Goal: Task Accomplishment & Management: Complete application form

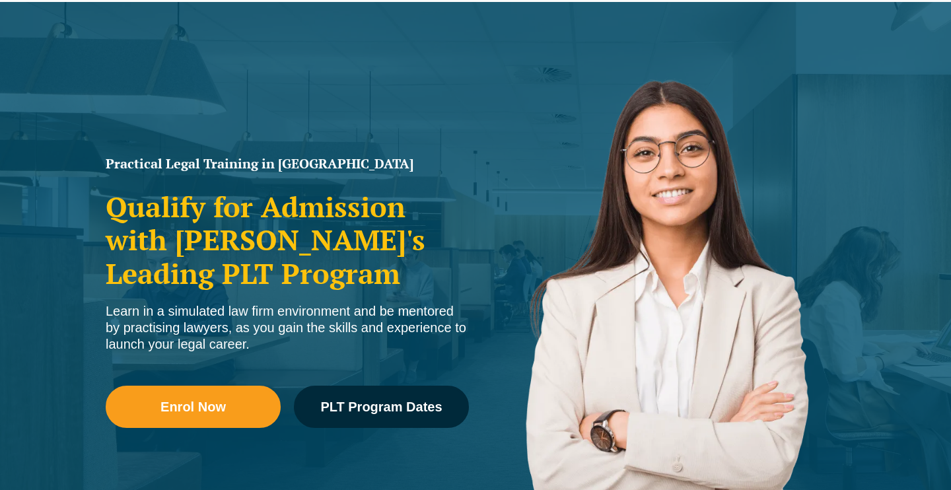
scroll to position [109, 0]
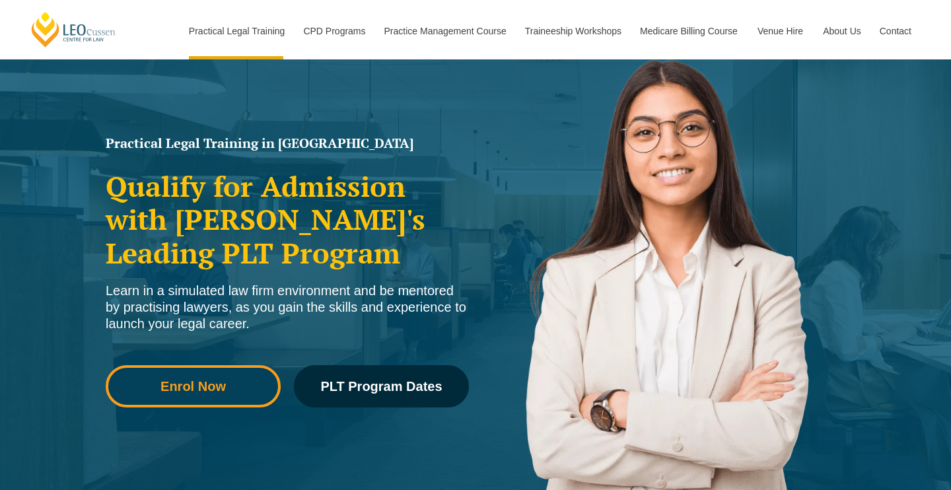
click at [221, 398] on link "Enrol Now" at bounding box center [193, 386] width 175 height 42
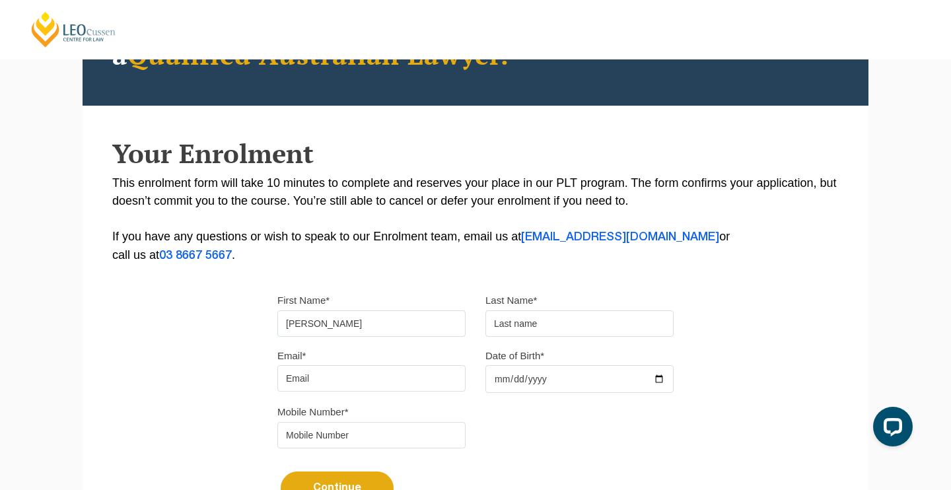
type input "[PERSON_NAME]"
type input "Cresp"
click at [402, 314] on input "[PERSON_NAME]" at bounding box center [371, 323] width 188 height 26
click at [397, 318] on input "[PERSON_NAME]" at bounding box center [371, 323] width 188 height 26
click at [365, 394] on div "Email* Date of Birth*" at bounding box center [476, 375] width 416 height 57
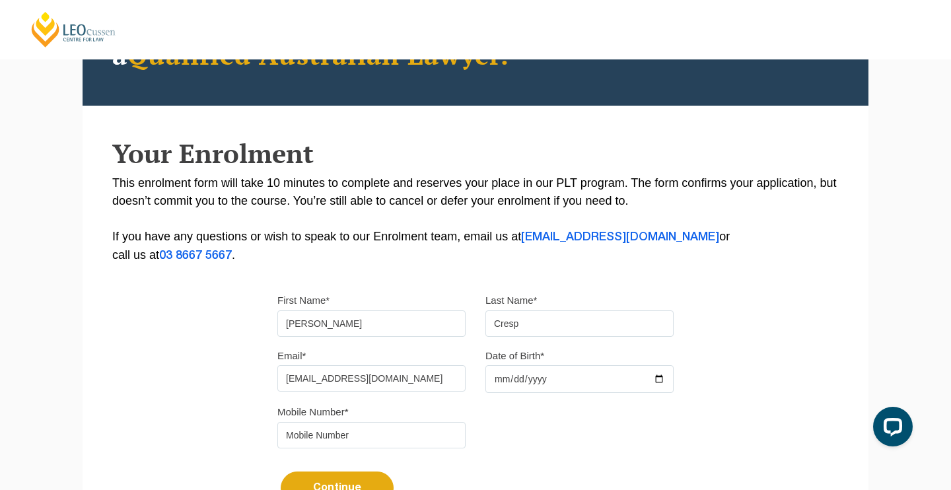
type input "joshuacresp@gmail.com"
click at [523, 385] on input "Date of Birth*" at bounding box center [580, 379] width 188 height 28
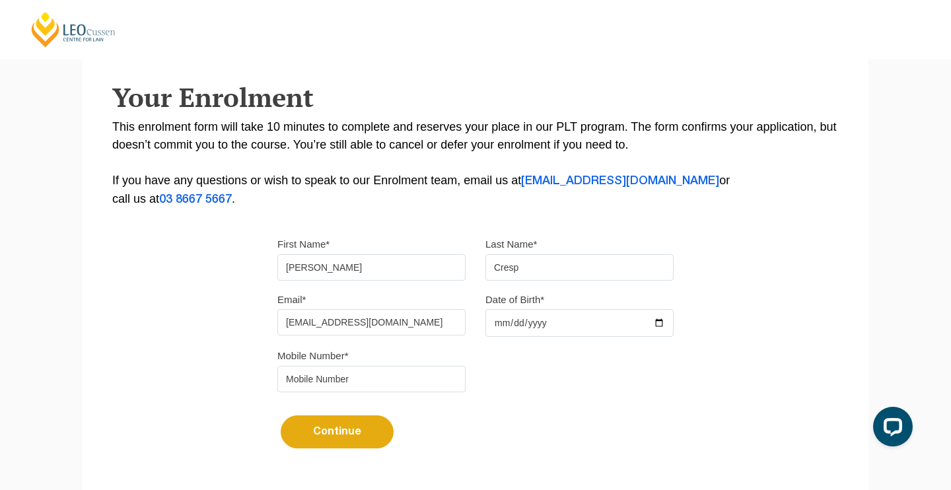
scroll to position [217, 0]
click at [547, 318] on input "Date of Birth*" at bounding box center [580, 323] width 188 height 28
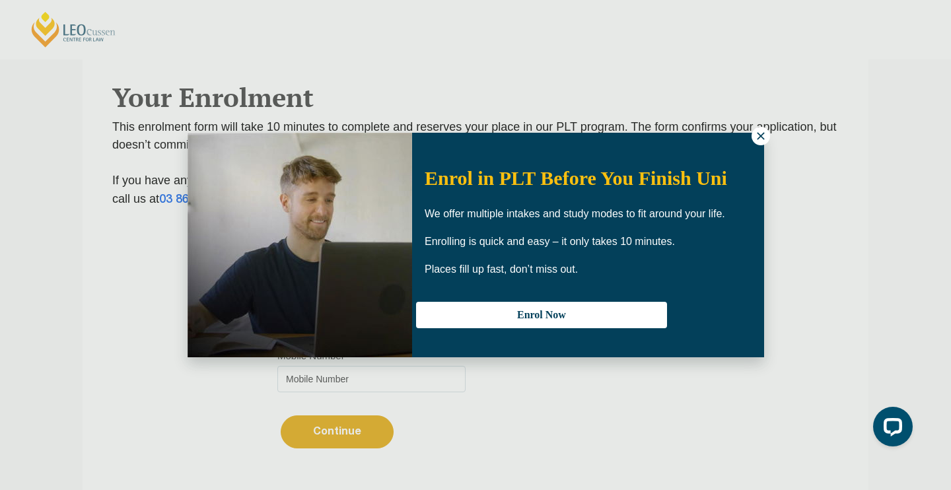
click at [760, 139] on icon at bounding box center [761, 136] width 12 height 12
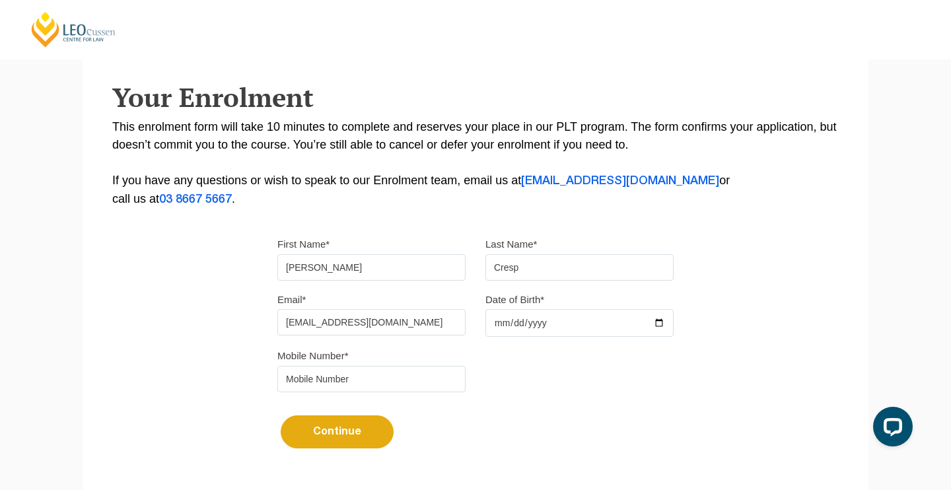
click at [572, 326] on input "Date of Birth*" at bounding box center [580, 323] width 188 height 28
type input "2001-03-17"
click at [629, 385] on div "Mobile Number*" at bounding box center [476, 374] width 416 height 55
click at [429, 383] on input "tel" at bounding box center [371, 379] width 188 height 26
type input "0412595626"
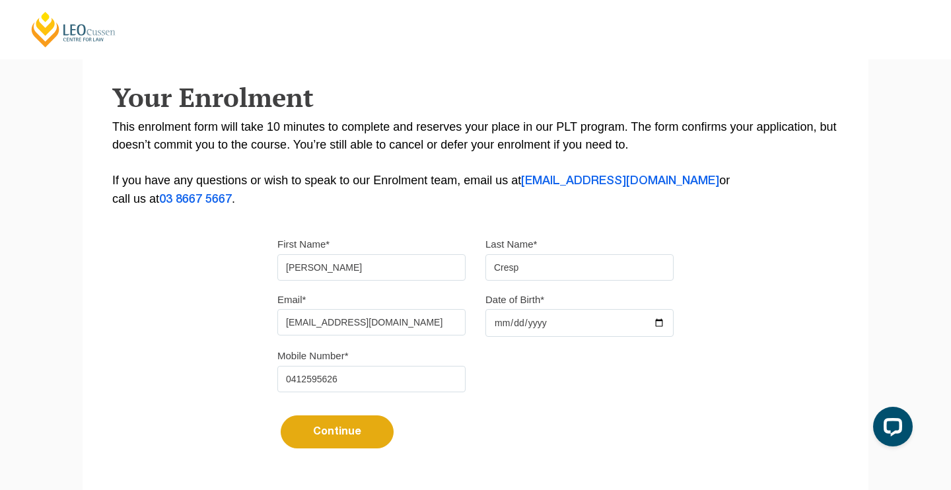
click at [371, 443] on button "Continue" at bounding box center [337, 432] width 113 height 33
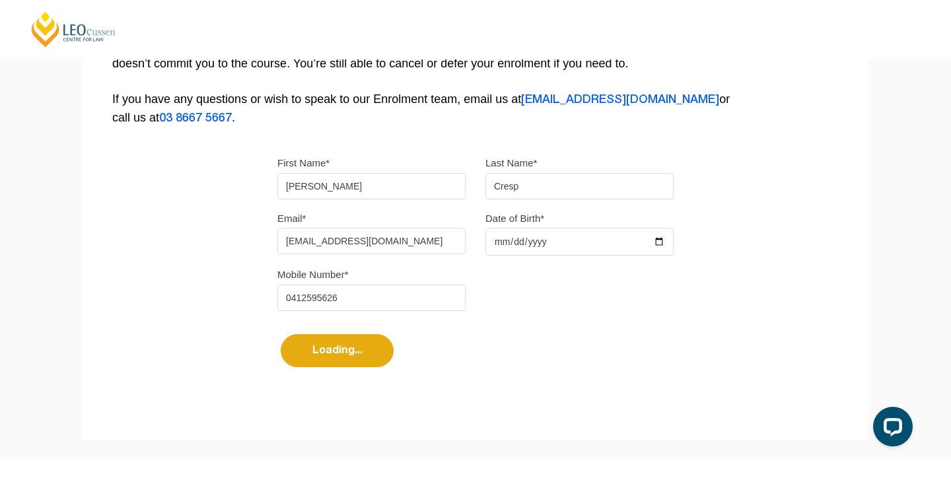
scroll to position [285, 0]
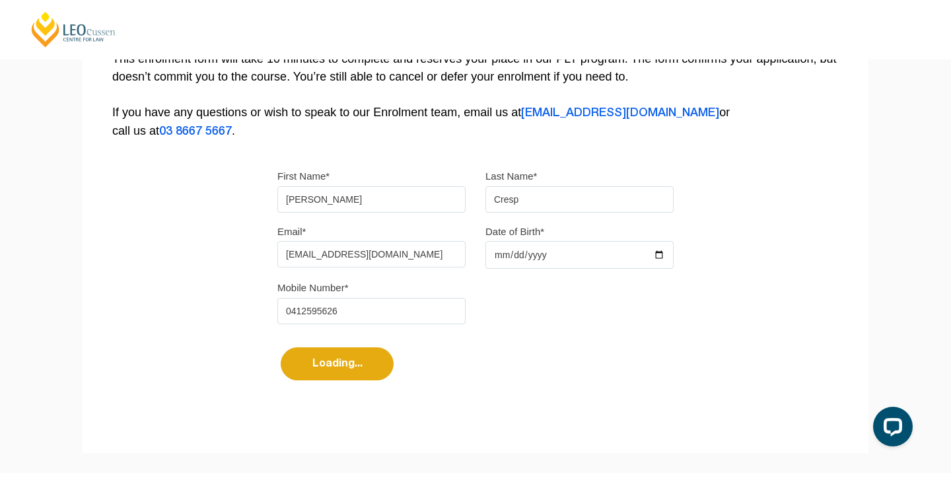
select select
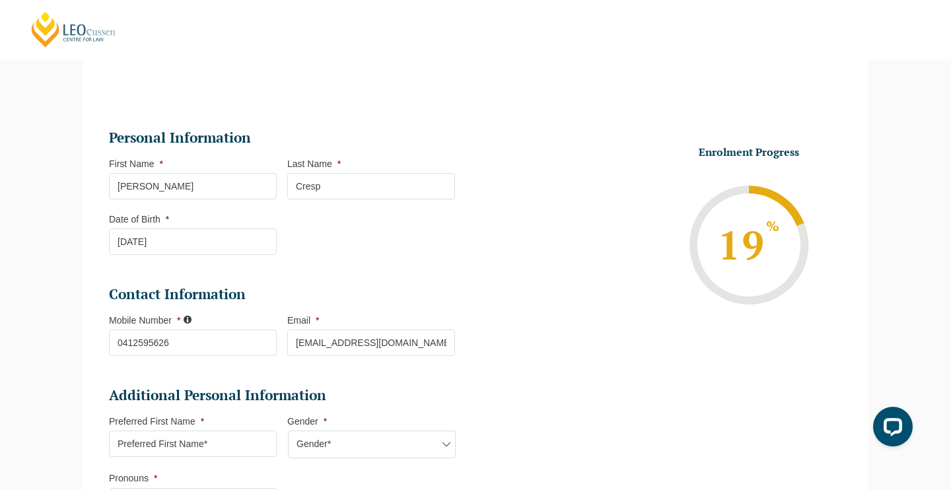
scroll to position [0, 0]
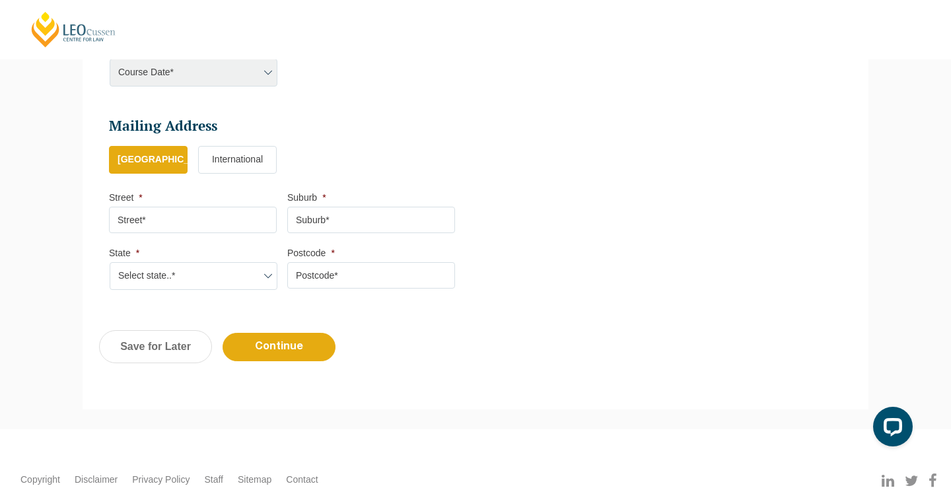
click at [200, 210] on input "Street *" at bounding box center [193, 220] width 168 height 26
type input "5 Hollyoak Court"
click at [340, 211] on input "Suburb *" at bounding box center [371, 220] width 168 height 26
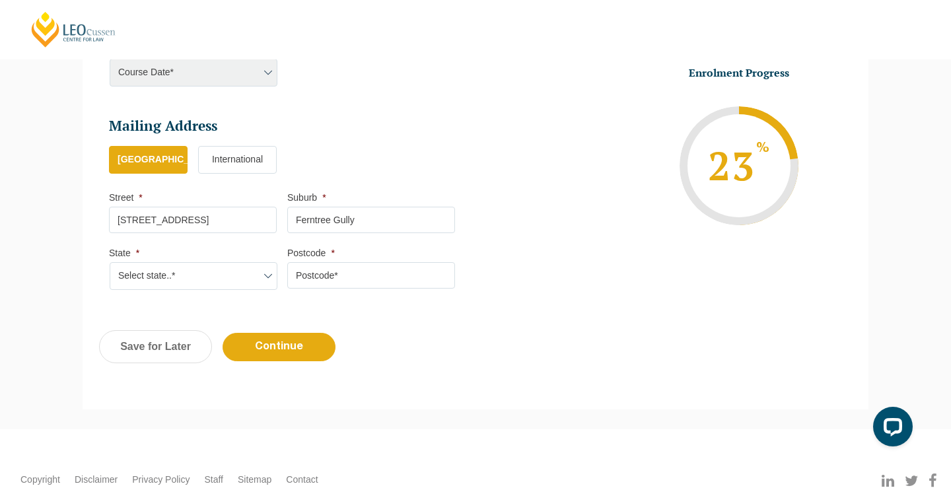
type input "Ferntree Gully"
click at [345, 272] on input "Postcode *" at bounding box center [371, 275] width 168 height 26
type input "3156"
select select "VIC"
click at [254, 333] on input "Continue" at bounding box center [279, 347] width 113 height 28
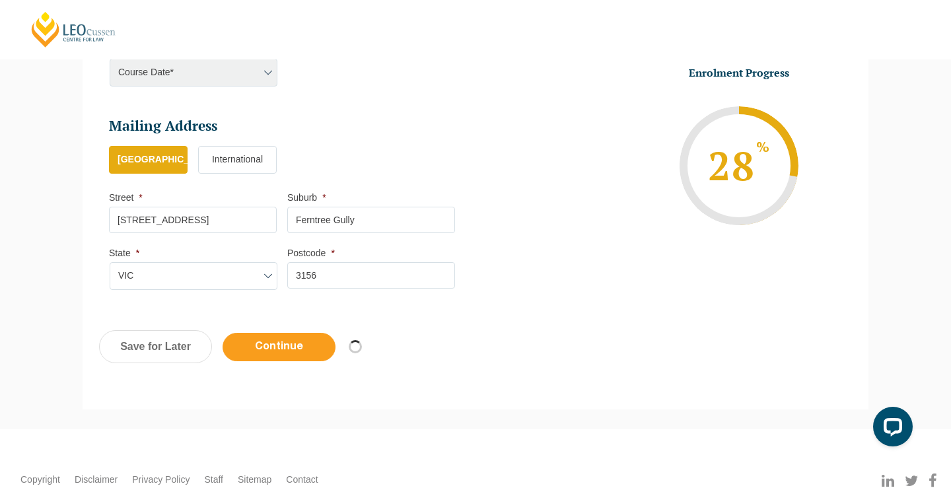
select select
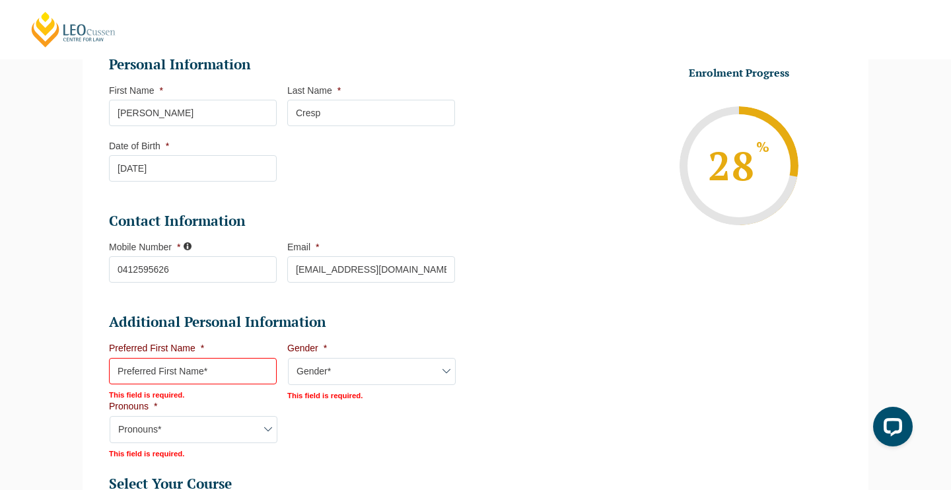
scroll to position [264, 0]
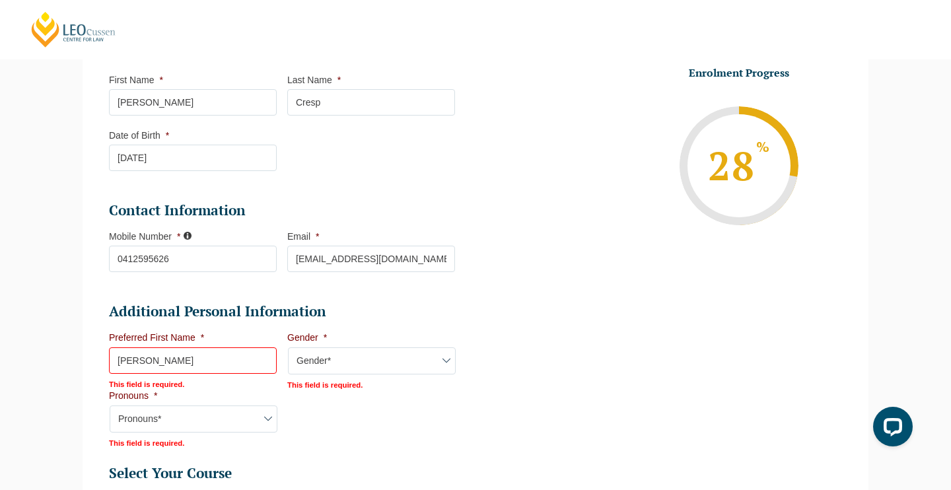
type input "[PERSON_NAME]"
select select "Male"
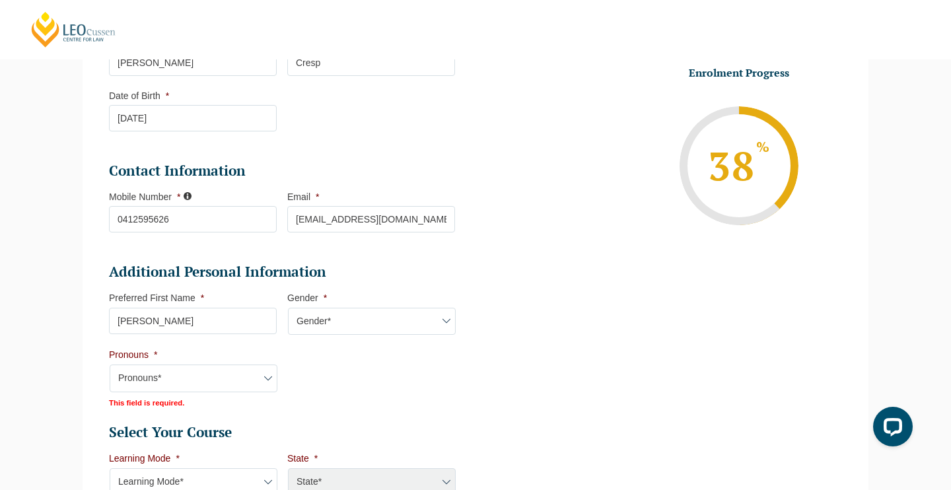
scroll to position [305, 0]
select select "He/Him/His"
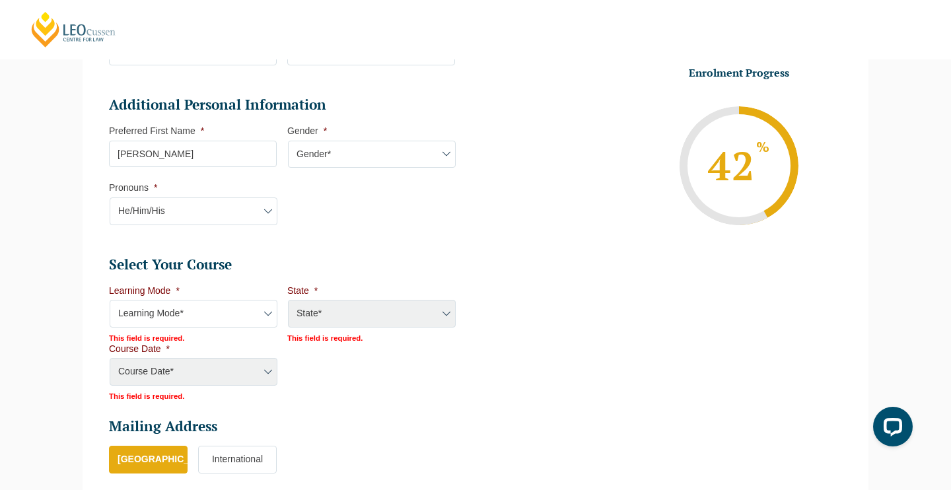
scroll to position [471, 0]
select select "Online Full Time Learning"
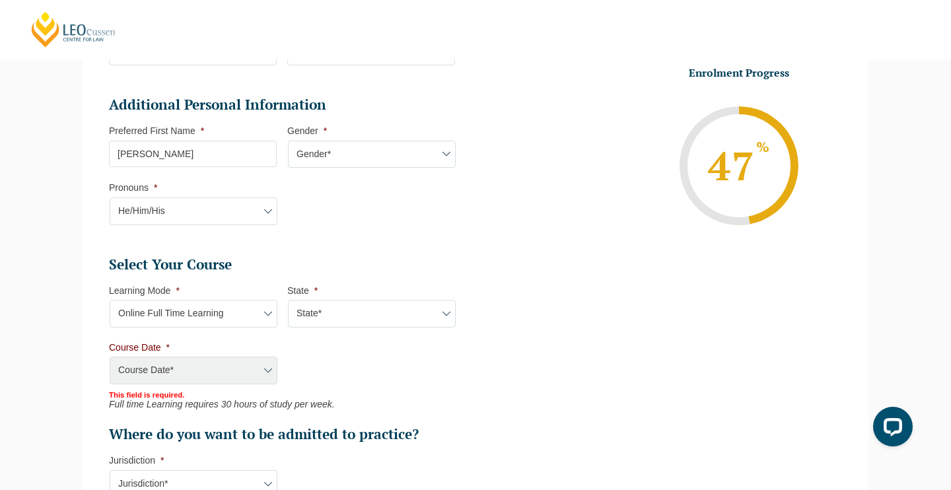
select select "National (ACT/NSW, VIC, QLD, SA, WA)"
select select "December 2025 (08-Dec-2025 to 16-May-2026)"
type input "Intake 11 December 2025 FT"
type input "Practical Legal Training (NAT)"
select select "NAT PLT (DEC) 2025 Full Time Online"
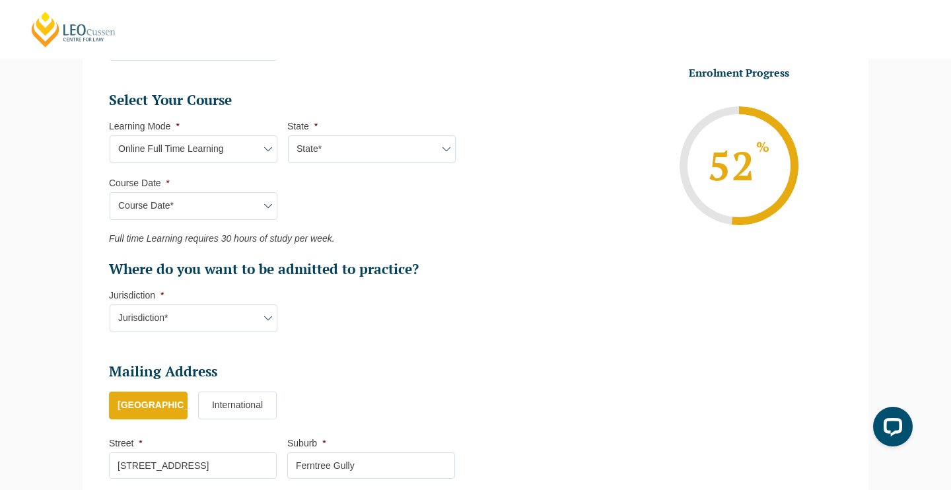
scroll to position [648, 0]
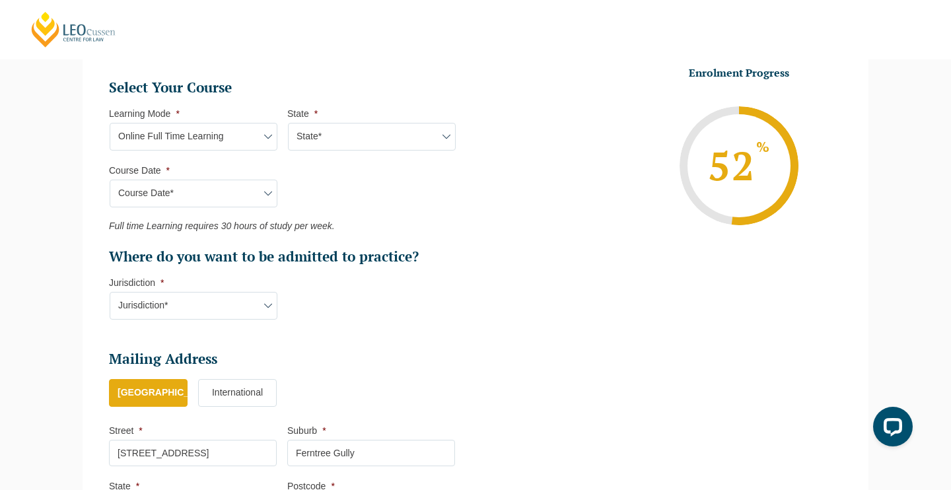
select select "VIC"
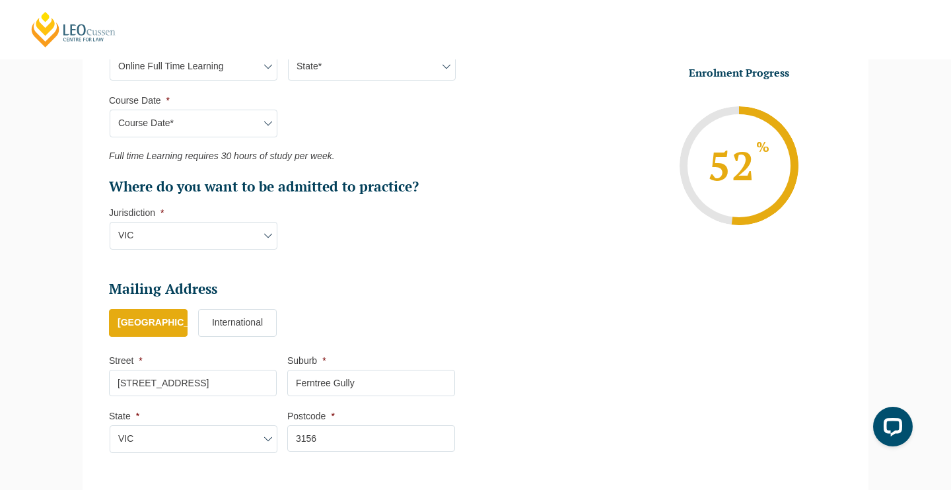
scroll to position [733, 0]
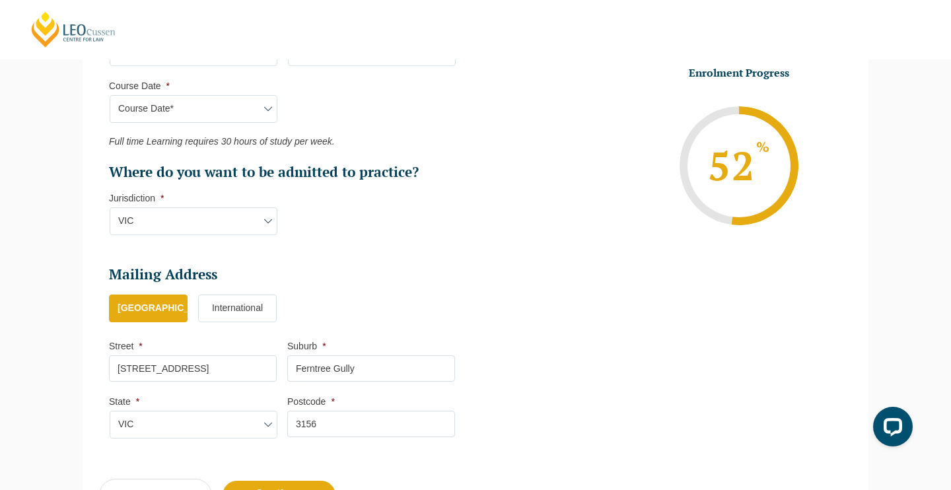
click at [151, 309] on label "Australia" at bounding box center [148, 309] width 79 height 28
click at [0, 0] on input "Australia" at bounding box center [0, 0] width 0 height 0
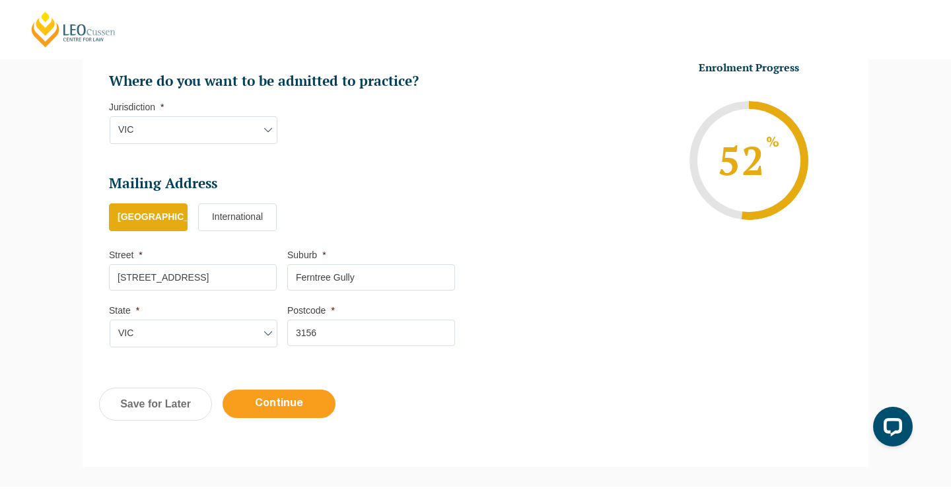
scroll to position [827, 0]
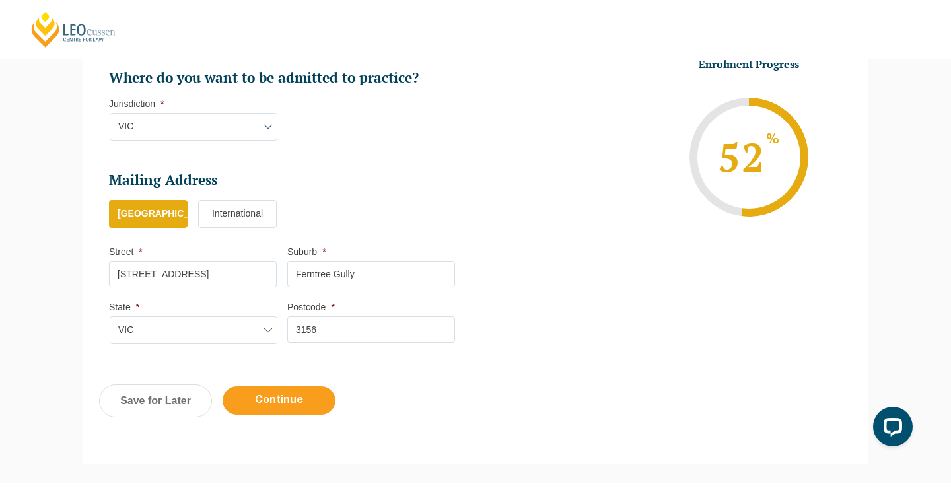
click at [235, 394] on input "Continue" at bounding box center [279, 400] width 113 height 28
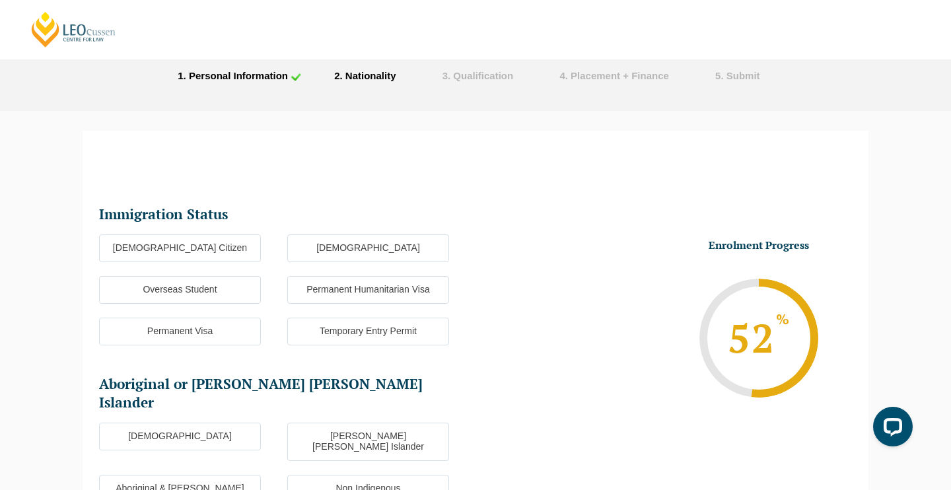
scroll to position [44, 0]
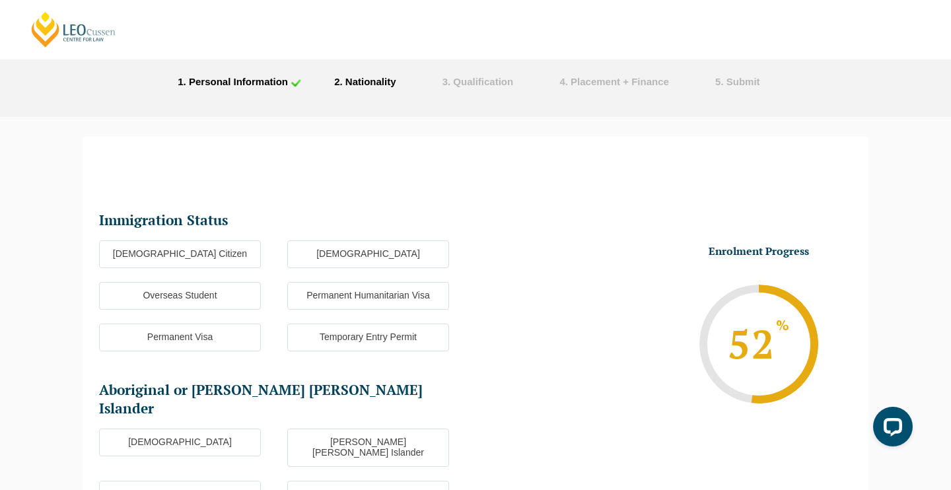
click at [217, 260] on label "Australian Citizen" at bounding box center [180, 254] width 162 height 28
click at [0, 0] on input "Australian Citizen" at bounding box center [0, 0] width 0 height 0
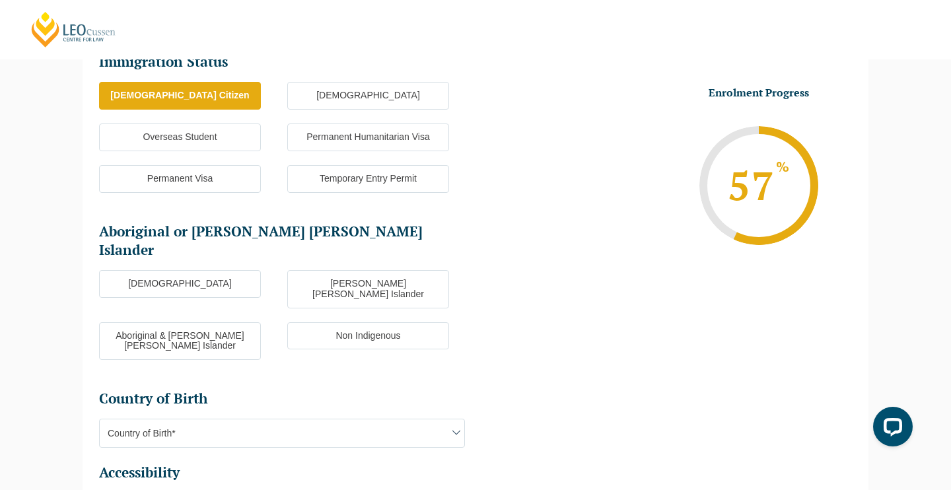
scroll to position [205, 0]
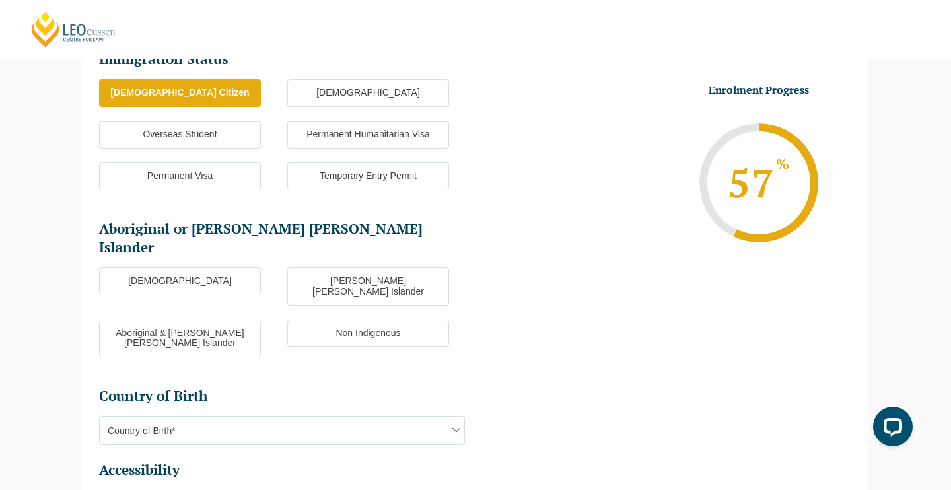
click at [324, 320] on label "Non Indigenous" at bounding box center [368, 334] width 162 height 28
click at [0, 0] on input "Non Indigenous" at bounding box center [0, 0] width 0 height 0
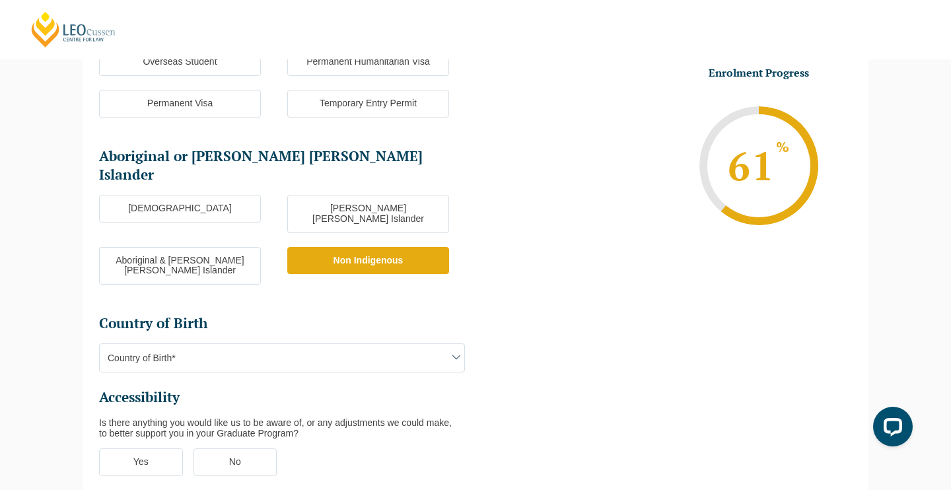
scroll to position [310, 0]
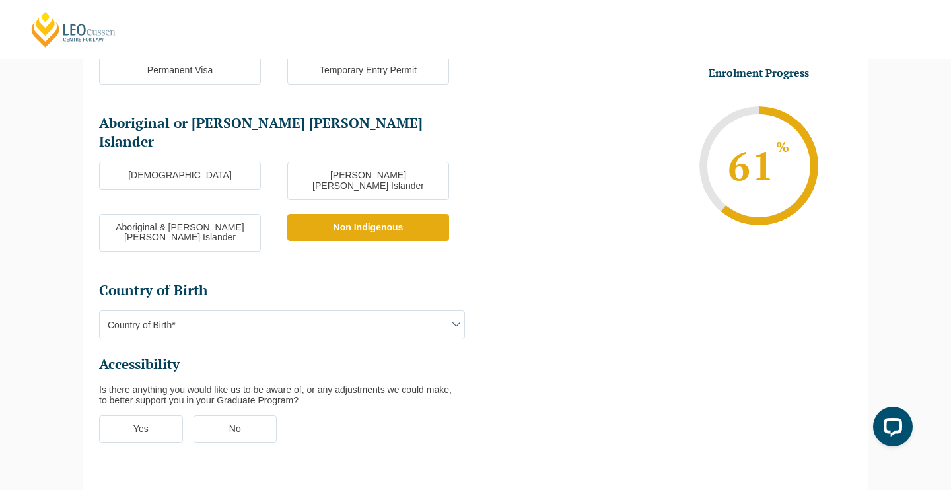
click at [310, 311] on span "Country of Birth*" at bounding box center [282, 325] width 365 height 28
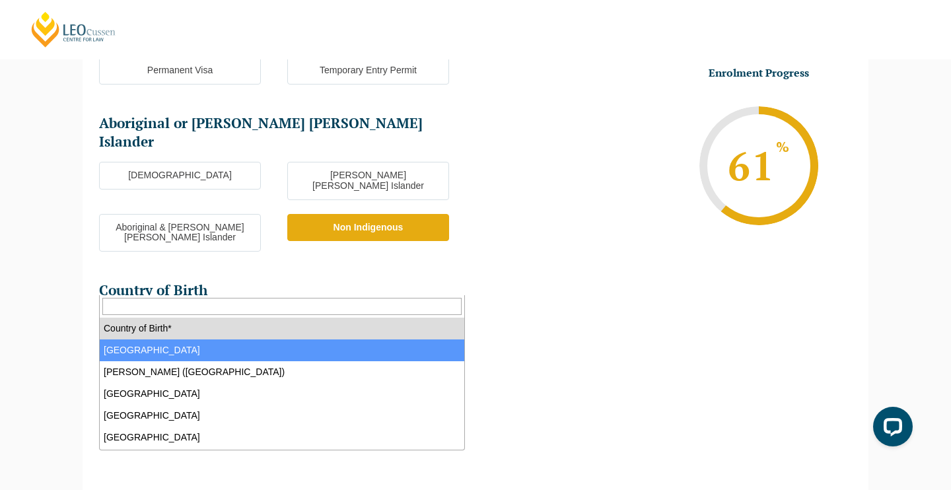
select select "Australia 1101"
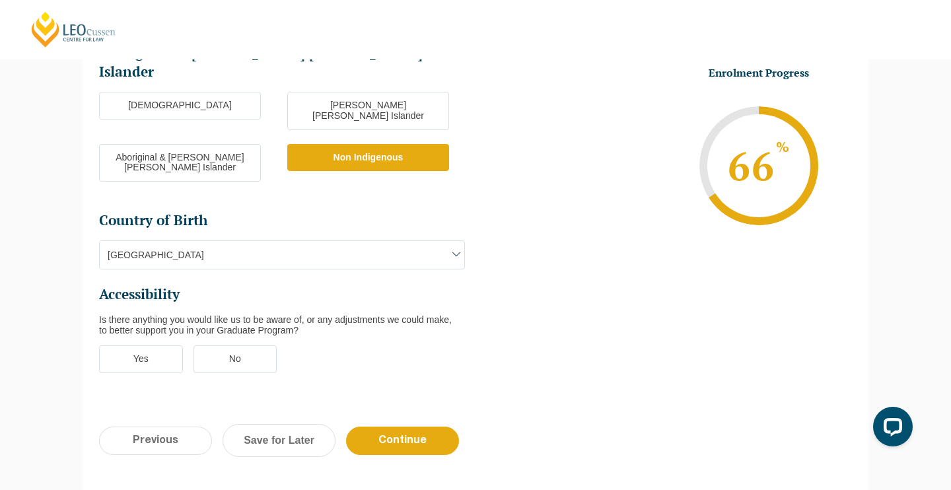
scroll to position [377, 0]
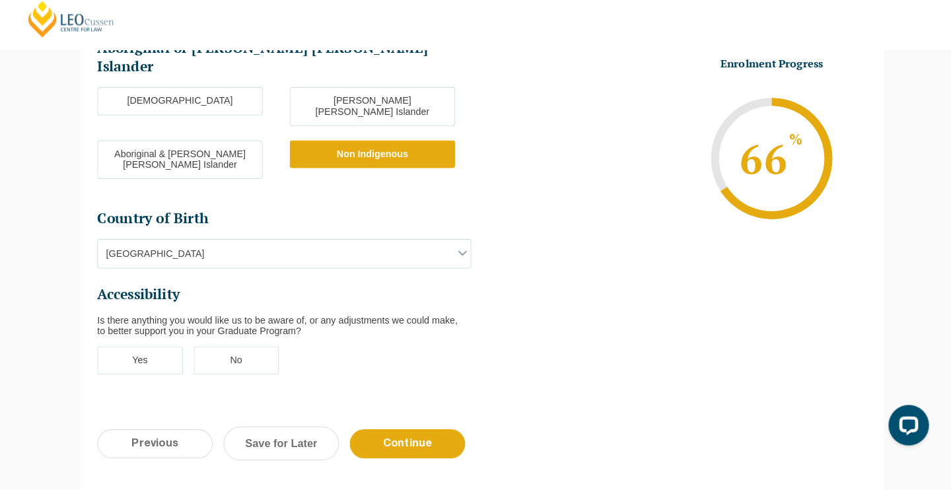
click at [227, 349] on label "No" at bounding box center [236, 363] width 84 height 28
click at [0, 0] on input "No" at bounding box center [0, 0] width 0 height 0
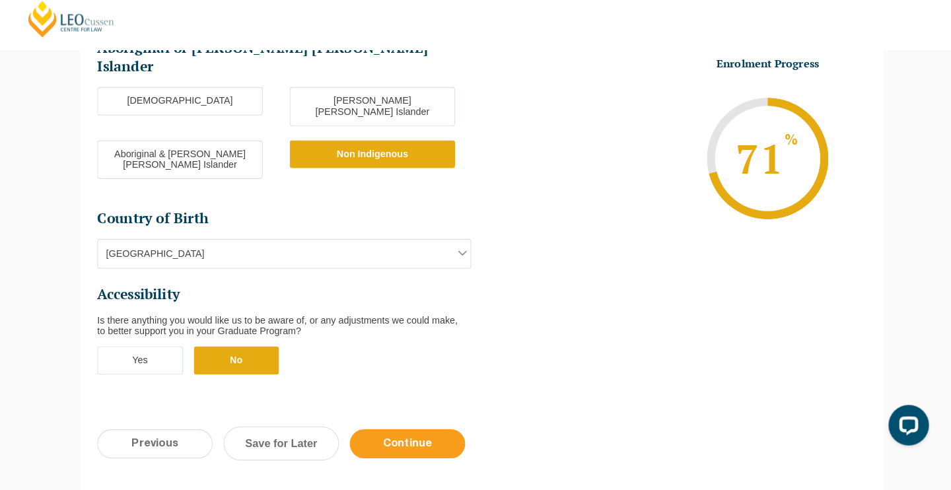
click at [401, 431] on input "Continue" at bounding box center [402, 445] width 113 height 28
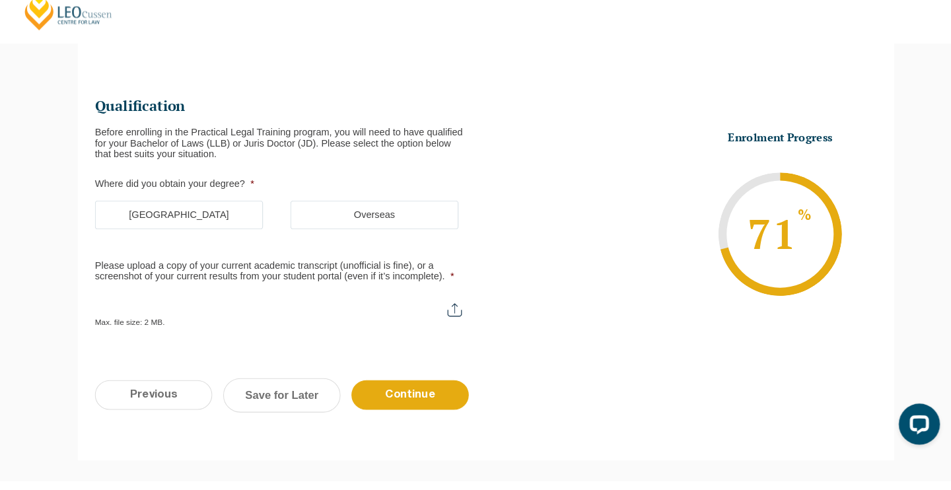
scroll to position [147, 0]
click at [178, 297] on input "Please upload a copy of your current academic transcript (unofficial is fine), …" at bounding box center [282, 308] width 366 height 22
type input "C:\fakepath\IMG_8983.pdf"
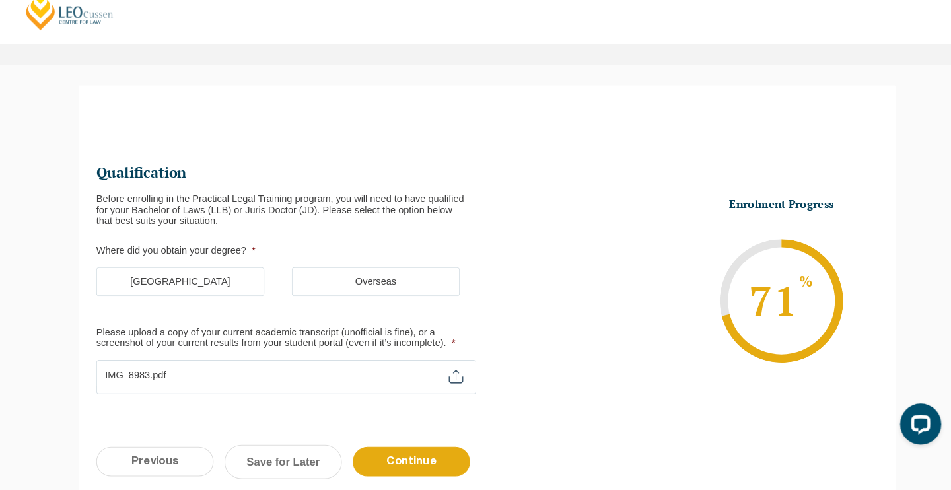
scroll to position [92, 0]
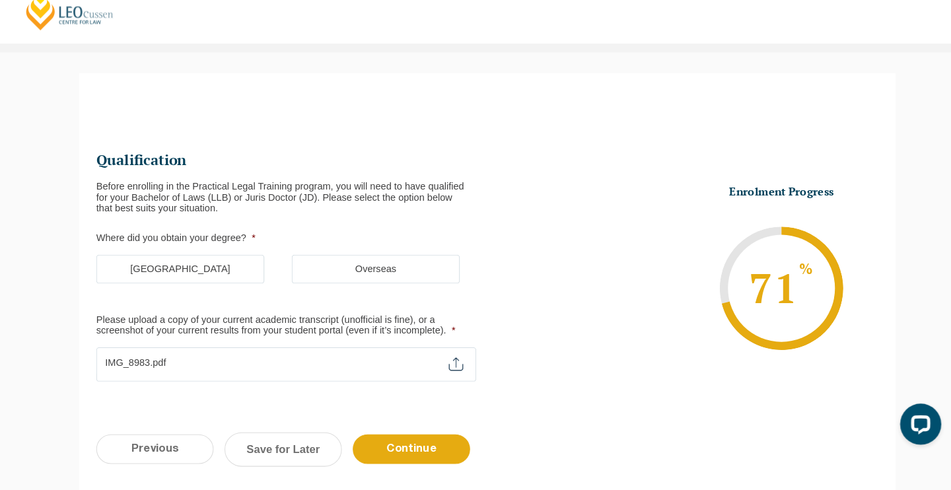
click at [197, 264] on label "Australia" at bounding box center [180, 278] width 162 height 28
click at [0, 0] on input "Australia" at bounding box center [0, 0] width 0 height 0
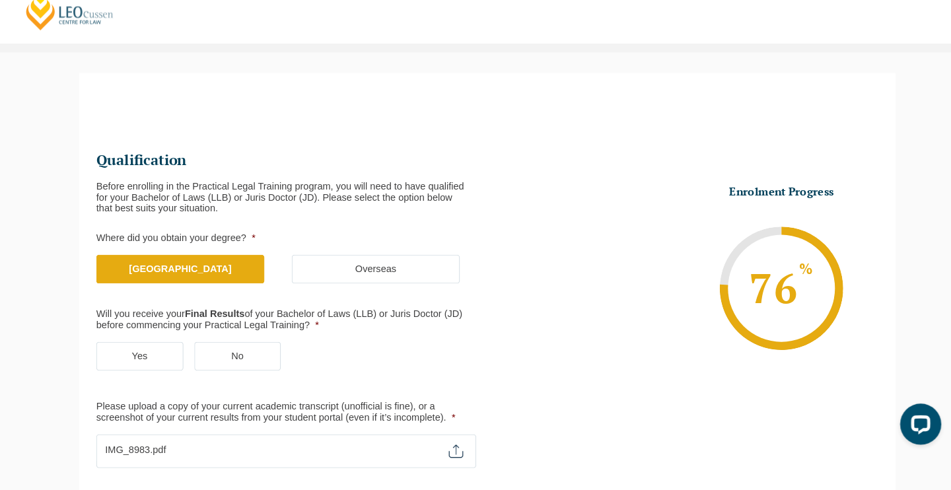
scroll to position [78, 0]
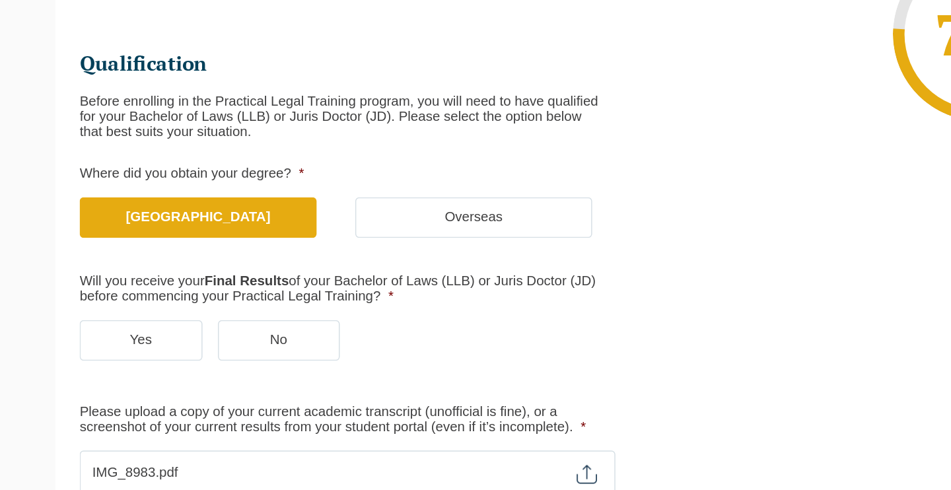
click at [115, 361] on label "Yes" at bounding box center [141, 375] width 84 height 28
click at [0, 0] on input "Yes" at bounding box center [0, 0] width 0 height 0
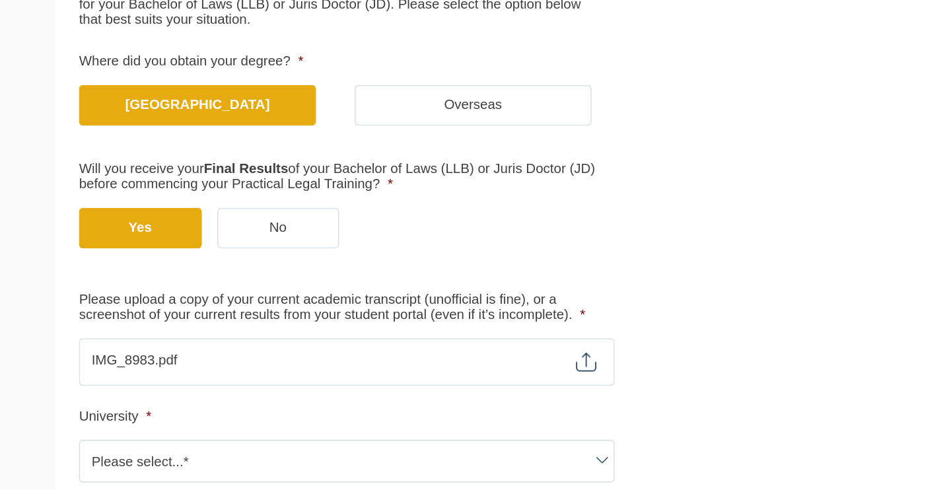
scroll to position [236, 0]
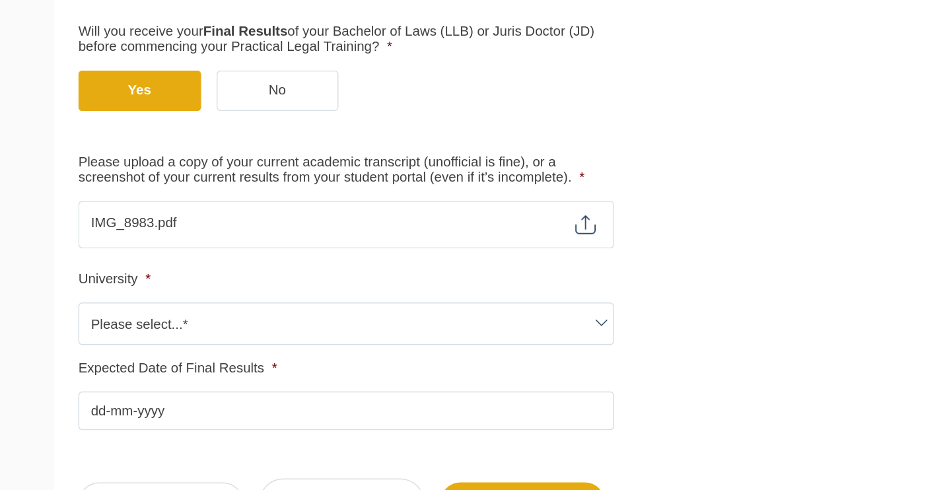
click at [170, 363] on span "Please select...*" at bounding box center [282, 377] width 365 height 28
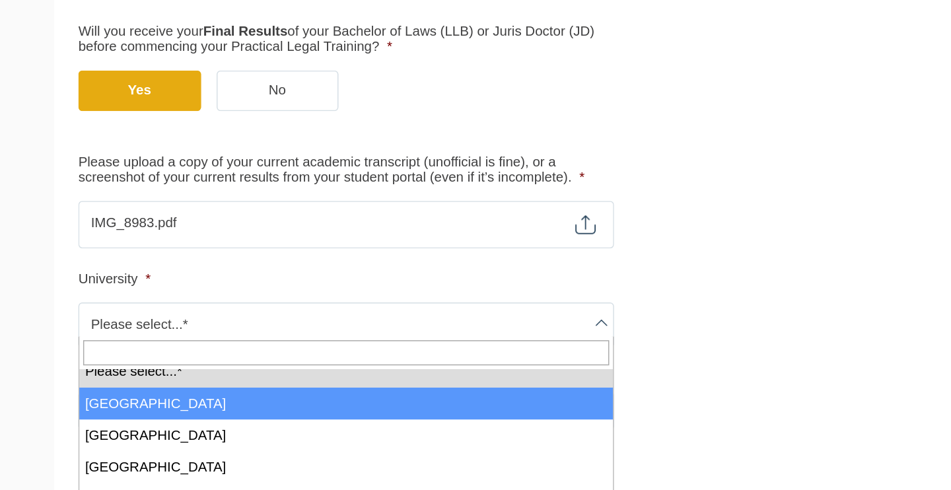
scroll to position [15, 0]
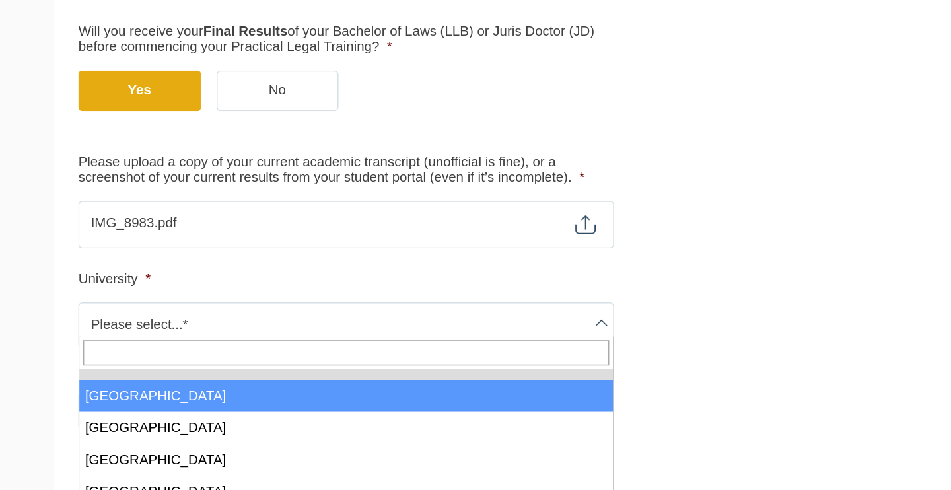
select select "Australian Catholic University"
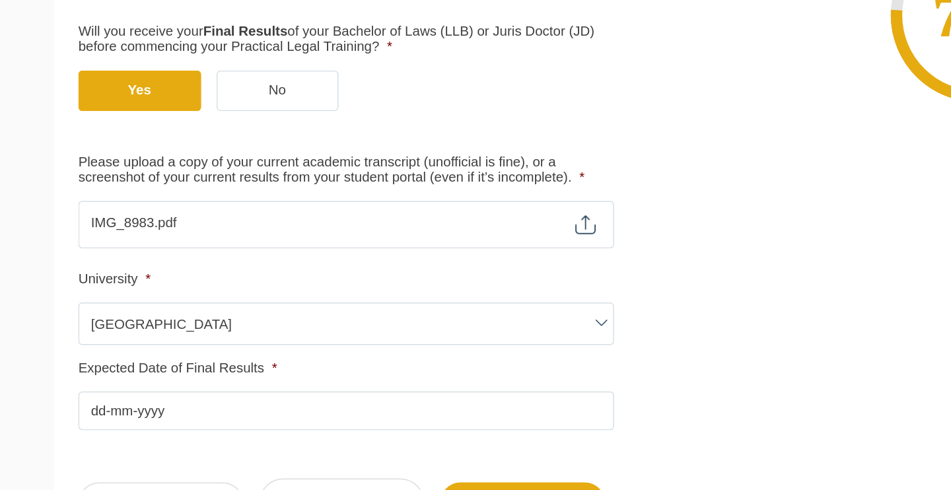
click at [169, 423] on input "Expected Date of Final Results *" at bounding box center [282, 436] width 366 height 26
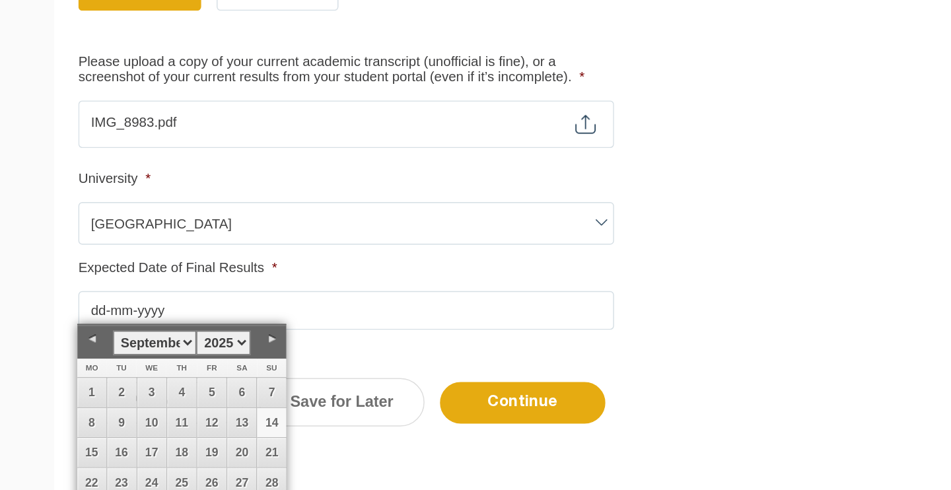
scroll to position [316, 0]
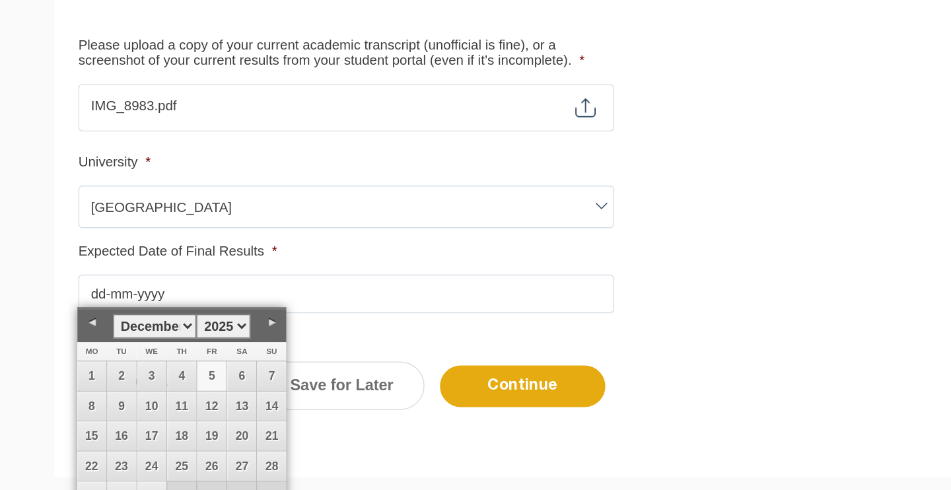
click at [180, 402] on link "5" at bounding box center [190, 412] width 20 height 20
type input "05-12-2025"
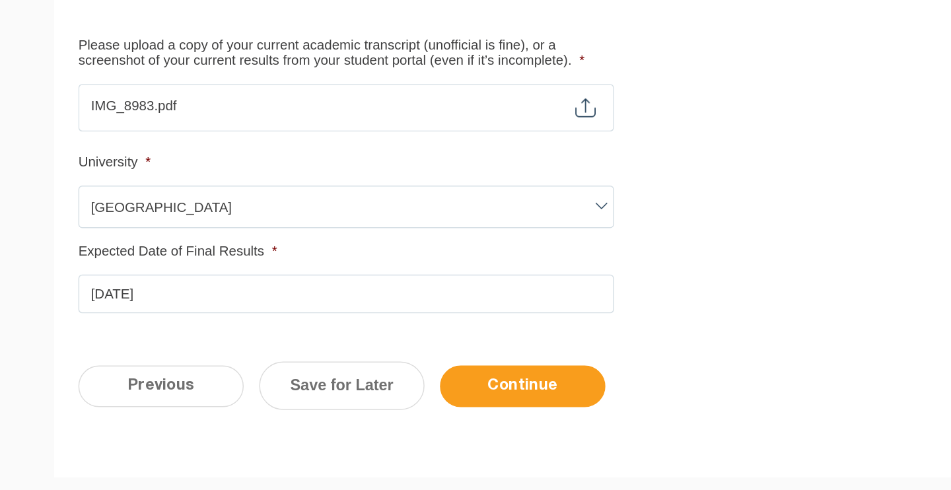
click at [369, 405] on input "Continue" at bounding box center [402, 419] width 113 height 28
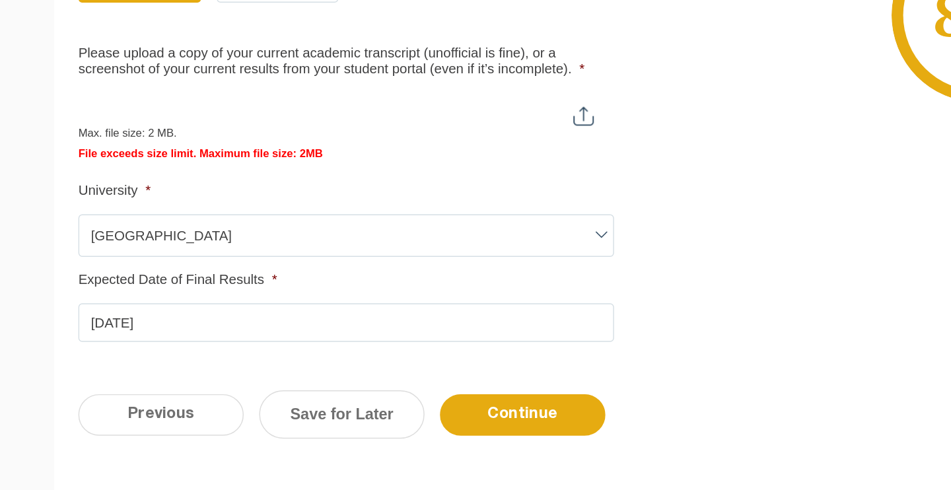
scroll to position [375, 0]
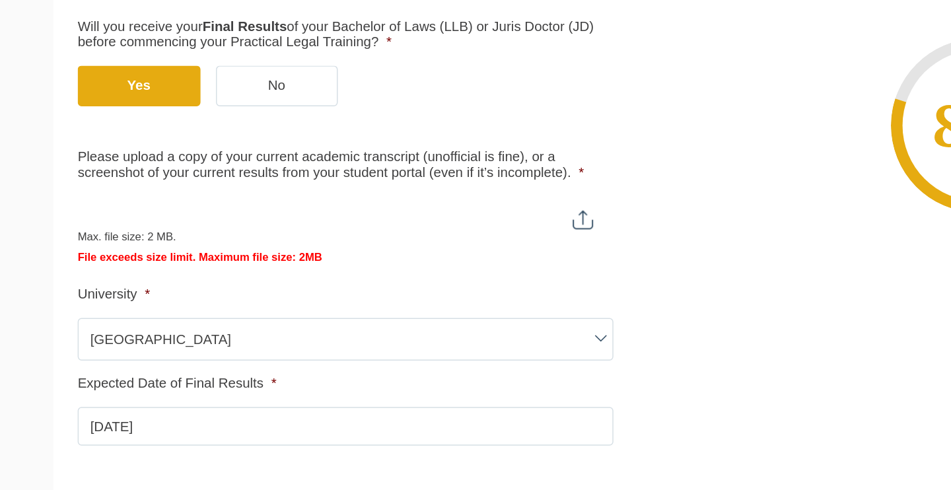
type input "C:\fakepath\IMG_8983.HEIC"
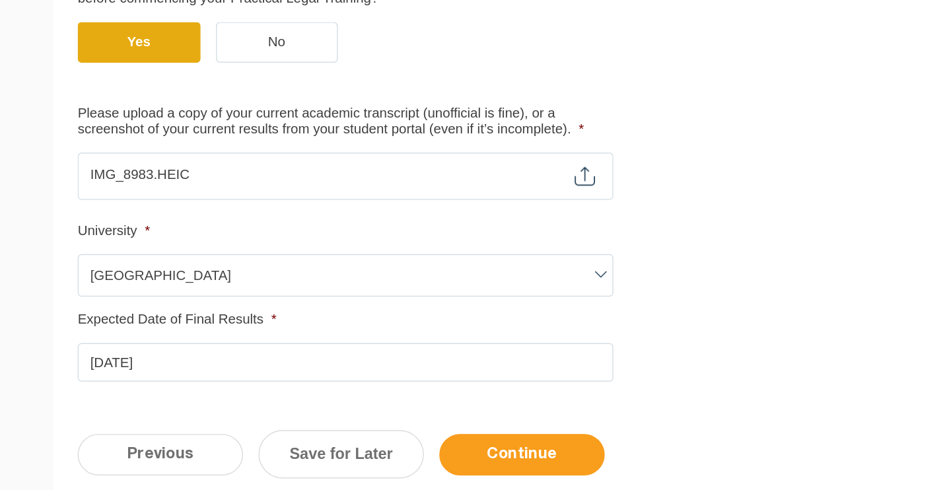
click at [346, 406] on input "Continue" at bounding box center [402, 420] width 113 height 28
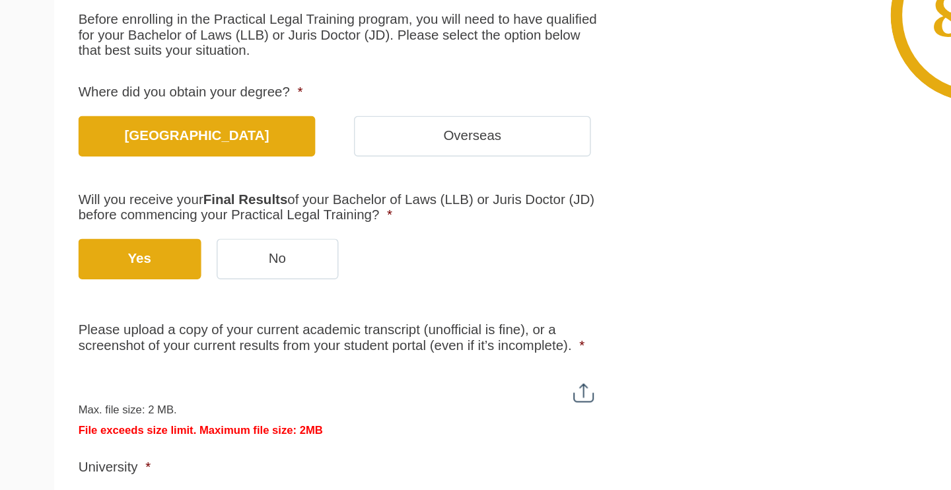
scroll to position [197, 0]
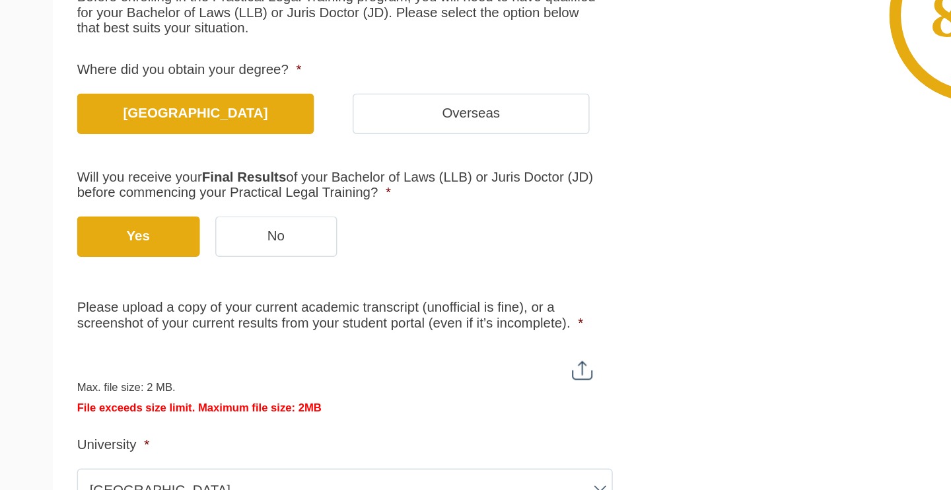
type input "C:\fakepath\Screen Shot 2025-09-14 at 5.36.40 pm.png"
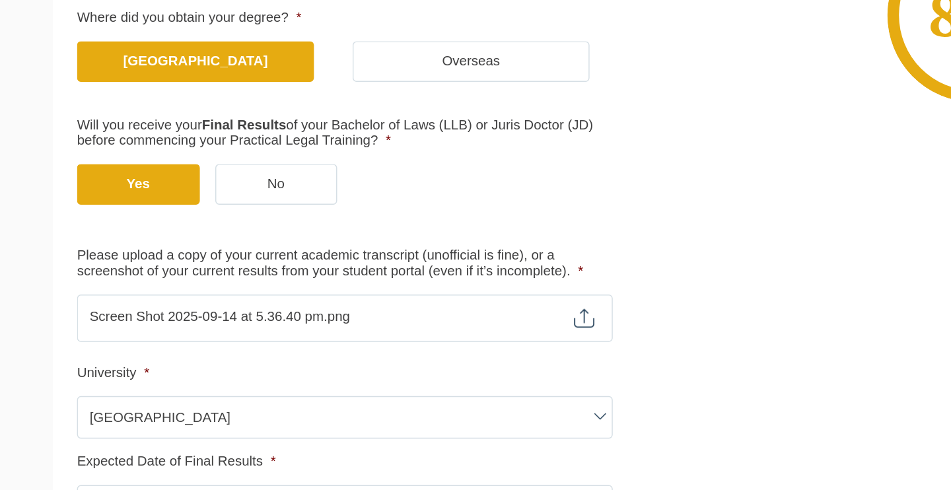
scroll to position [273, 0]
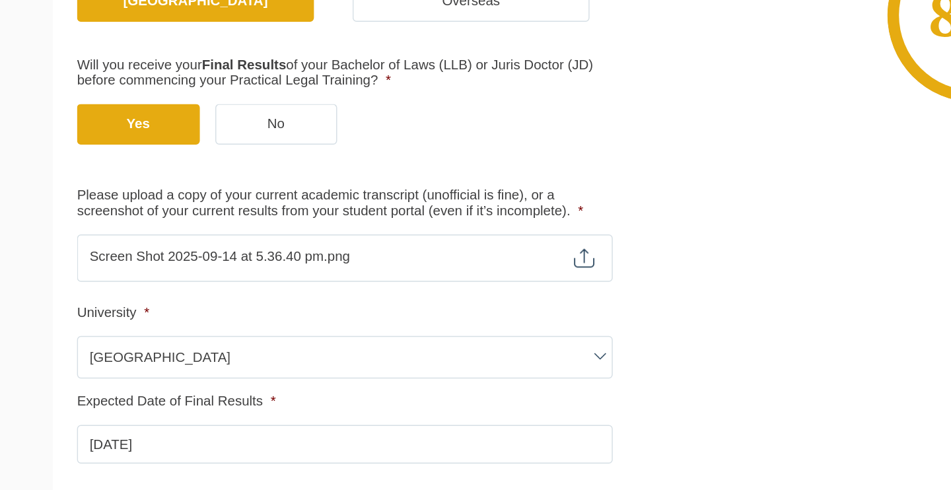
click at [401, 316] on input "Please upload a copy of your current academic transcript (unofficial is fine), …" at bounding box center [282, 327] width 366 height 22
click at [99, 316] on input "Please upload a copy of your current academic transcript (unofficial is fine), …" at bounding box center [282, 327] width 366 height 22
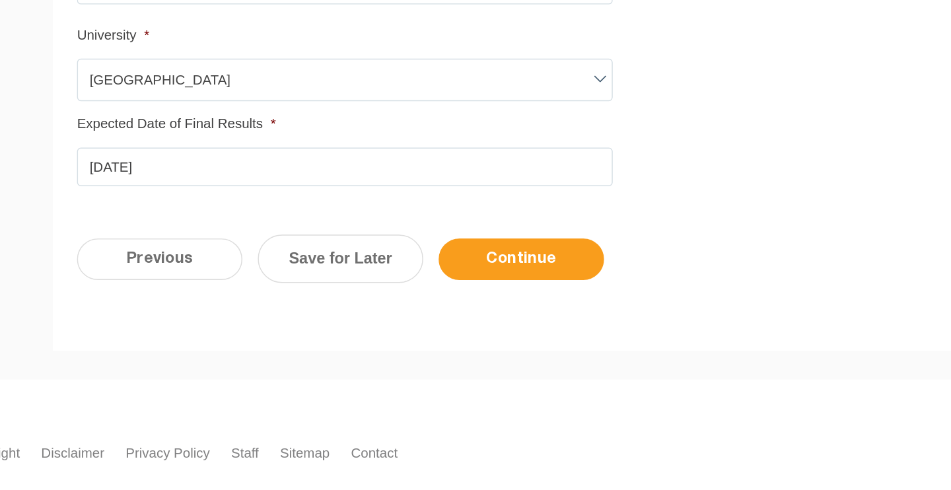
click at [360, 318] on input "Continue" at bounding box center [402, 332] width 113 height 28
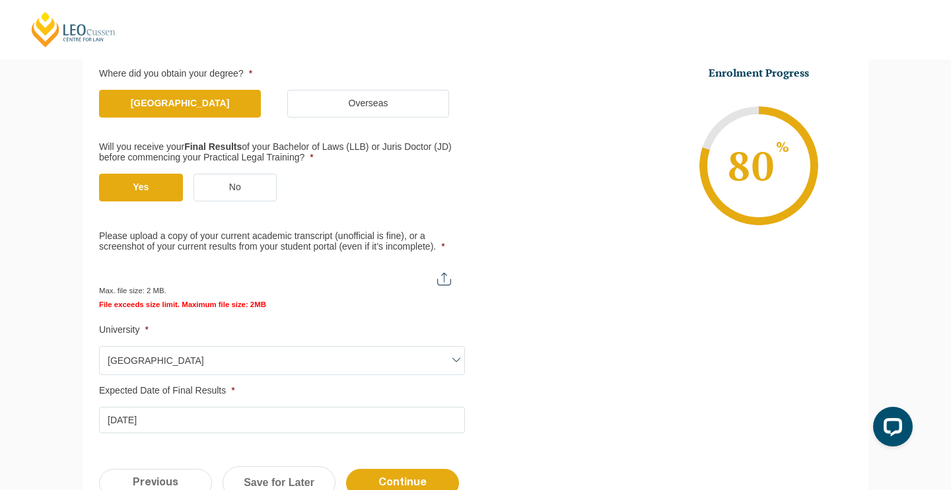
scroll to position [326, 0]
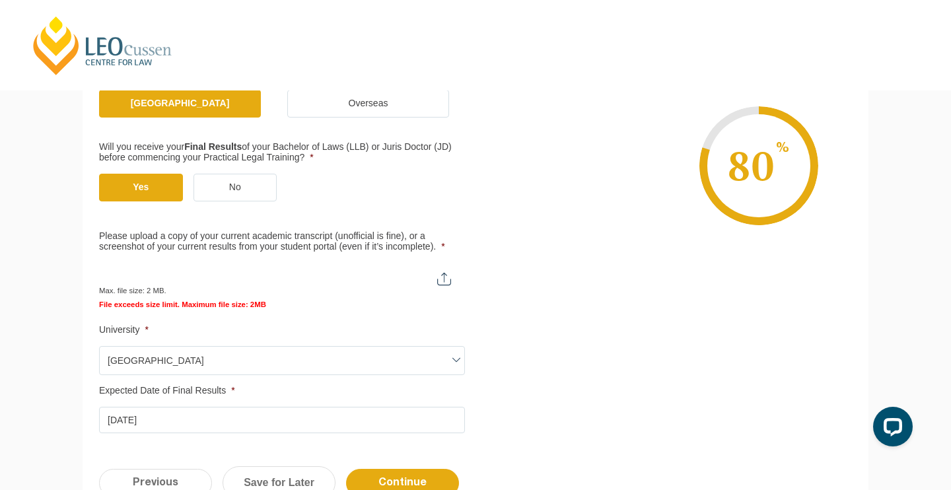
click at [345, 287] on div "Max. file size: 2 MB." at bounding box center [281, 279] width 365 height 33
click at [367, 266] on input "Please upload a copy of your current academic transcript (unofficial is fine), …" at bounding box center [281, 274] width 365 height 22
click at [151, 283] on span "Max. file size: 2 MB." at bounding box center [138, 285] width 78 height 18
click at [151, 279] on input "Please upload a copy of your current academic transcript (unofficial is fine), …" at bounding box center [281, 274] width 365 height 22
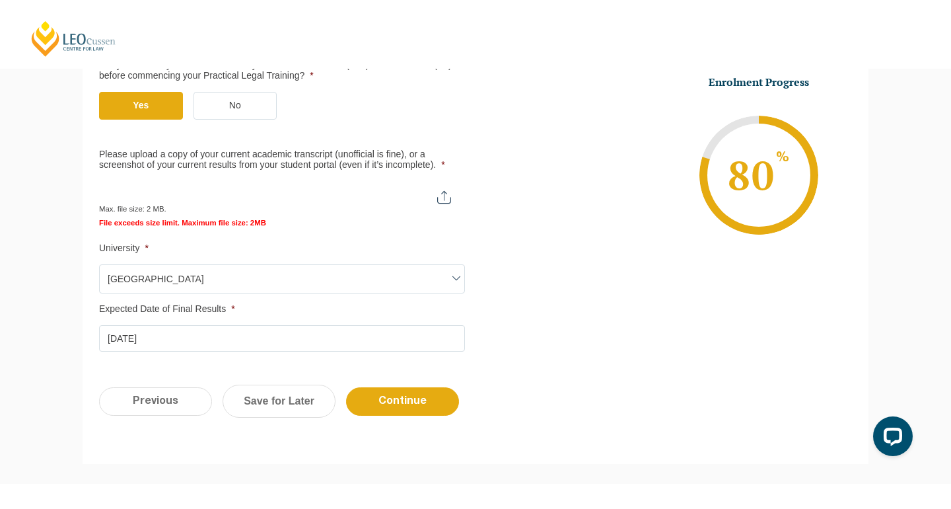
scroll to position [419, 0]
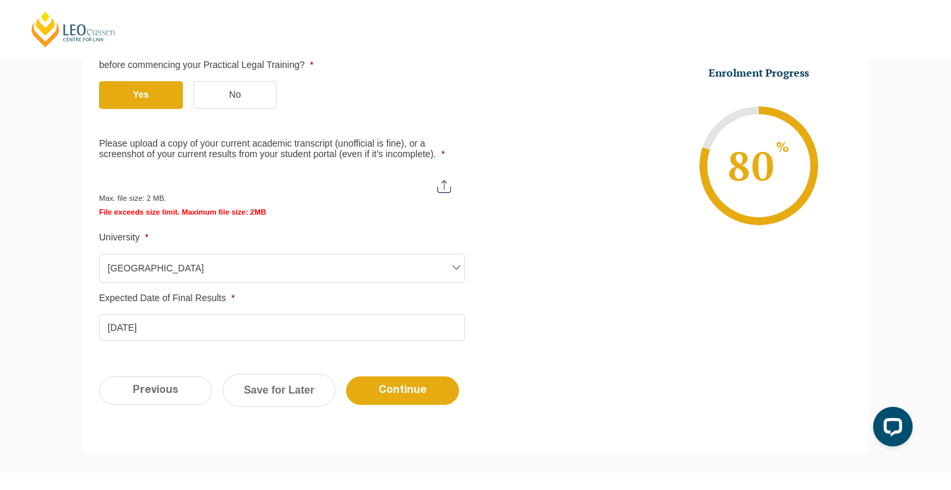
click at [348, 172] on input "Please upload a copy of your current academic transcript (unofficial is fine), …" at bounding box center [281, 181] width 365 height 22
click at [193, 172] on input "Please upload a copy of your current academic transcript (unofficial is fine), …" at bounding box center [281, 181] width 365 height 22
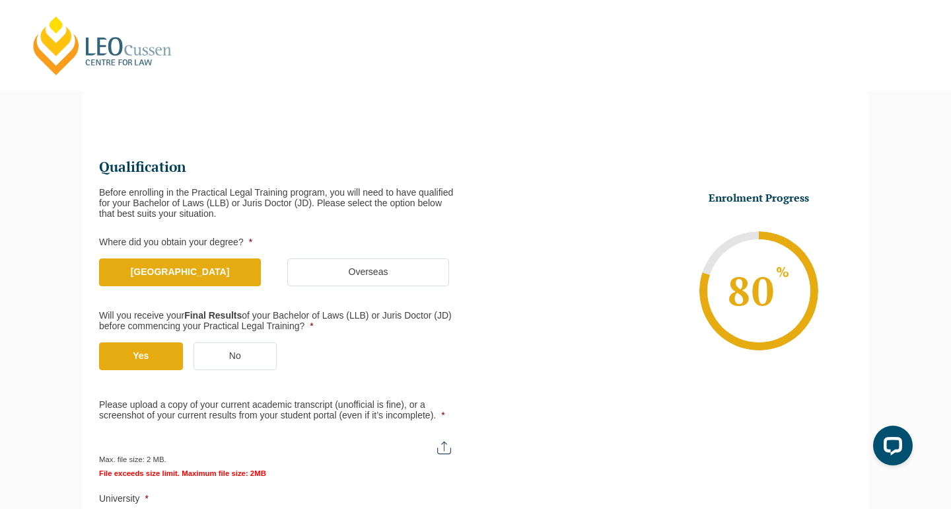
scroll to position [147, 0]
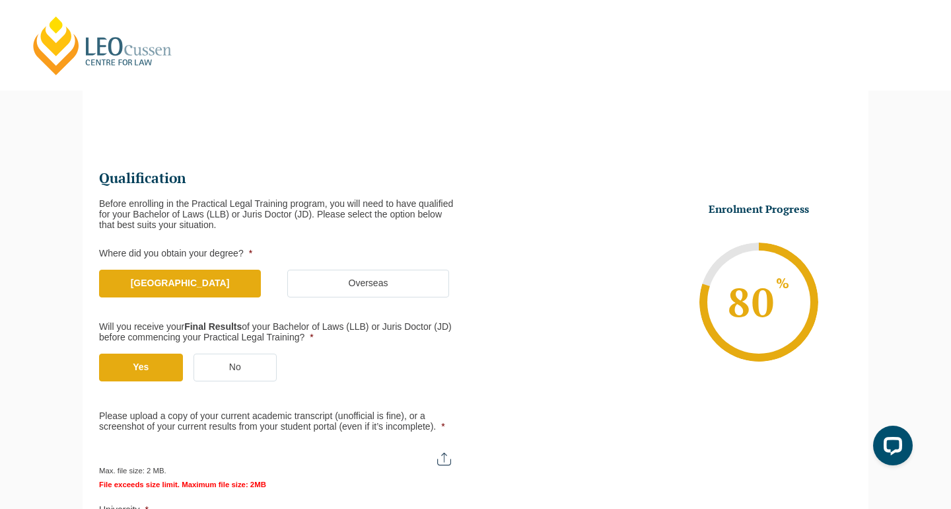
click at [196, 278] on label "Australia" at bounding box center [180, 284] width 162 height 28
click at [0, 0] on input "Australia" at bounding box center [0, 0] width 0 height 0
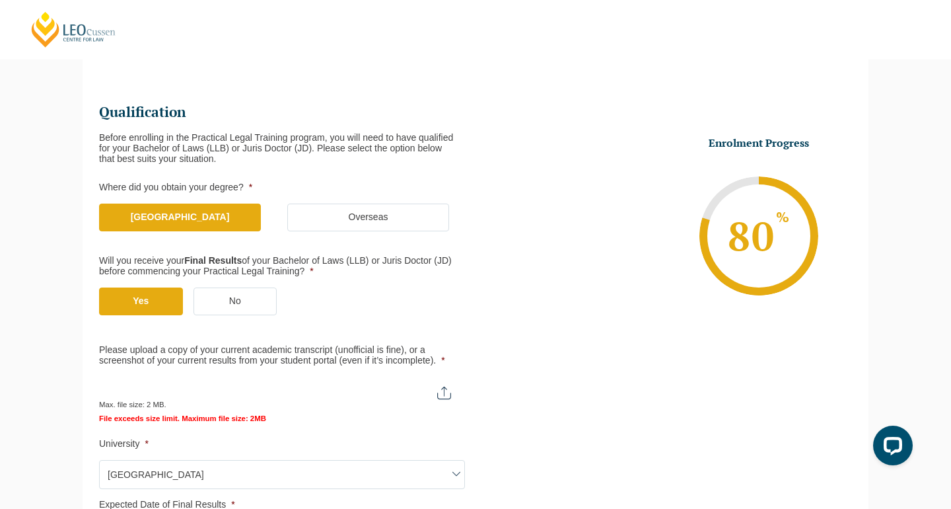
scroll to position [217, 0]
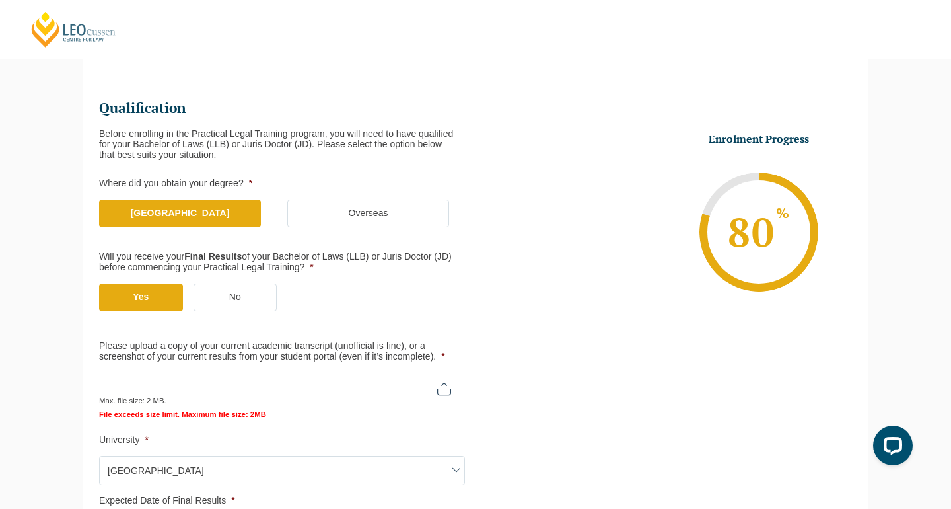
click at [159, 292] on label "Yes" at bounding box center [141, 297] width 84 height 28
click at [0, 0] on input "Yes" at bounding box center [0, 0] width 0 height 0
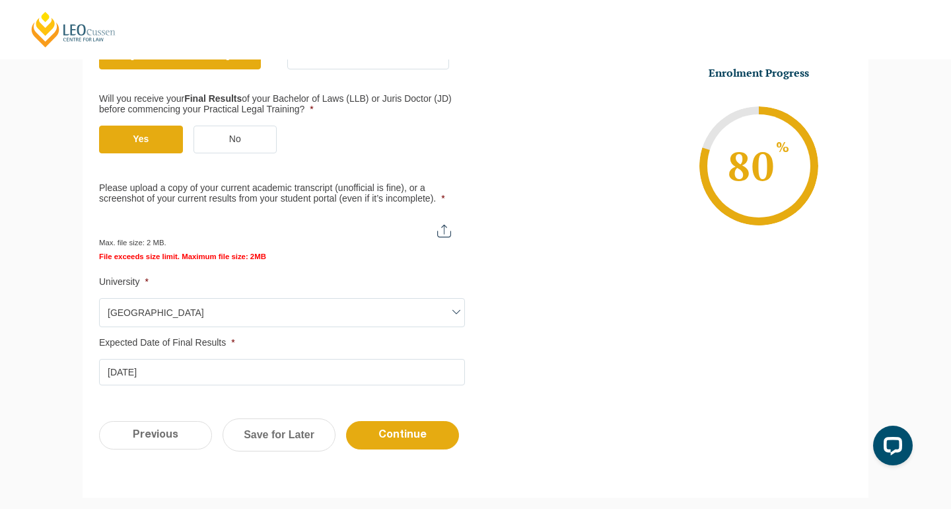
scroll to position [371, 0]
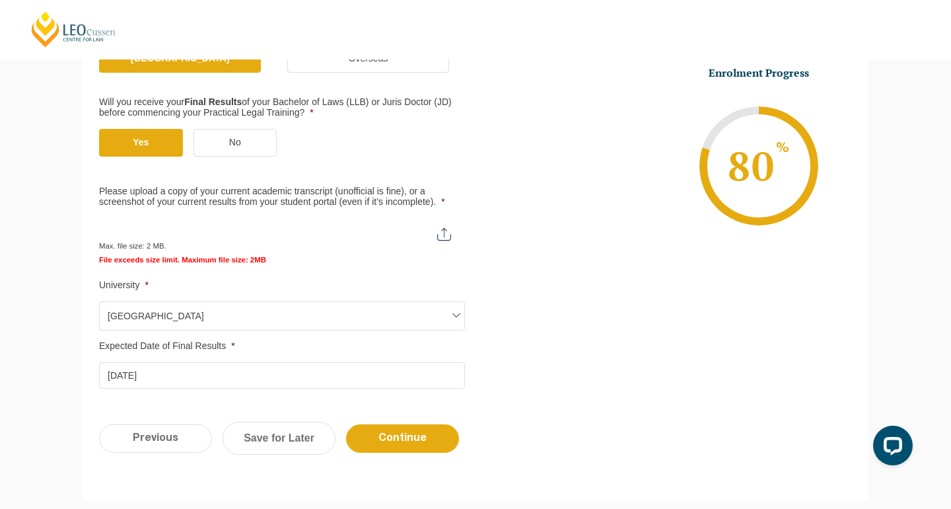
click at [179, 223] on input "Please upload a copy of your current academic transcript (unofficial is fine), …" at bounding box center [281, 229] width 365 height 22
type input "C:\fakepath\Screen Shot 2025-09-14 at 5.36.40 pm 2.png"
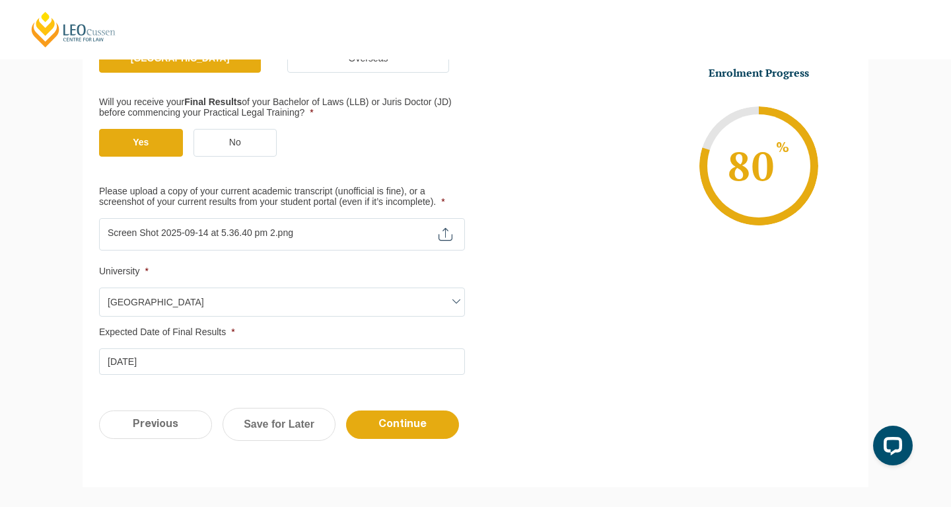
click at [258, 225] on input "Please upload a copy of your current academic transcript (unofficial is fine), …" at bounding box center [282, 229] width 366 height 22
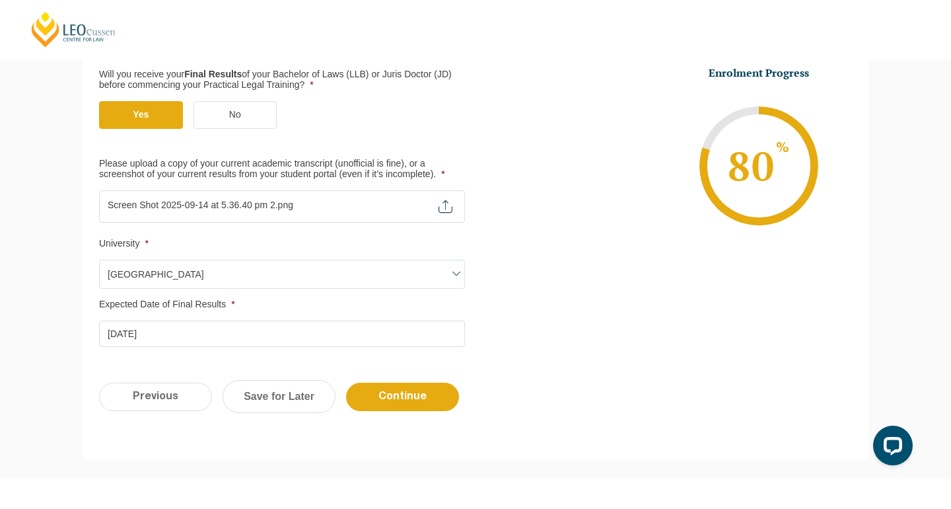
scroll to position [398, 0]
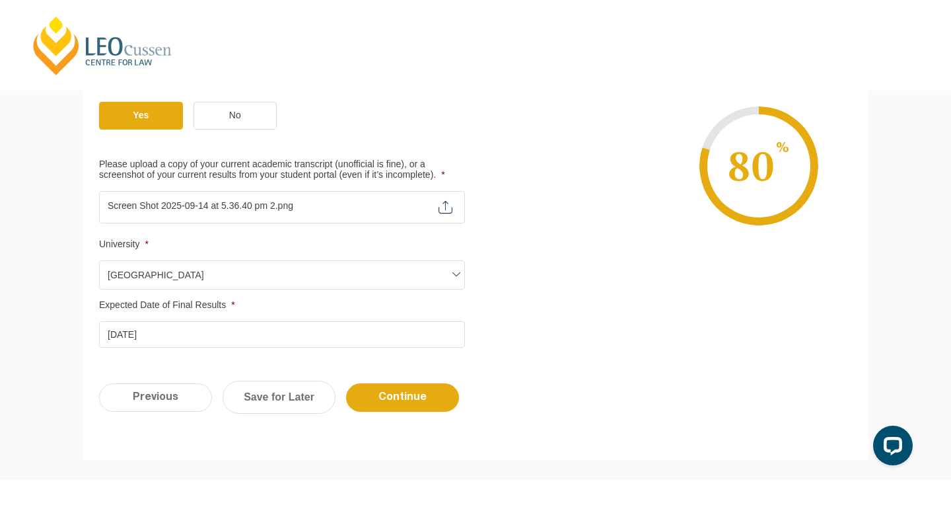
click at [196, 202] on input "Please upload a copy of your current academic transcript (unofficial is fine), …" at bounding box center [282, 202] width 366 height 22
drag, startPoint x: 159, startPoint y: 198, endPoint x: 365, endPoint y: 230, distance: 208.0
click at [365, 230] on ul "Qualification Before enrolling in the Practical Legal Training program, you wil…" at bounding box center [287, 132] width 377 height 430
click at [363, 397] on input "Continue" at bounding box center [402, 397] width 113 height 28
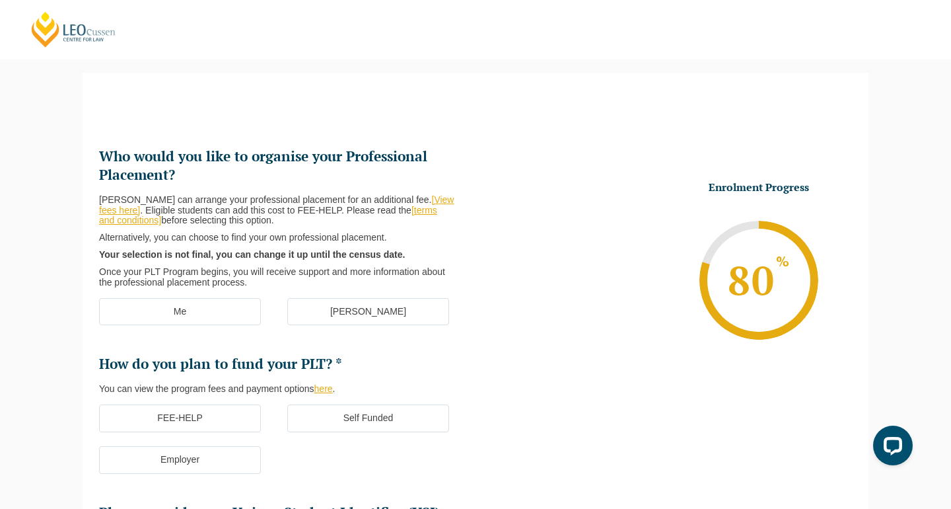
scroll to position [69, 0]
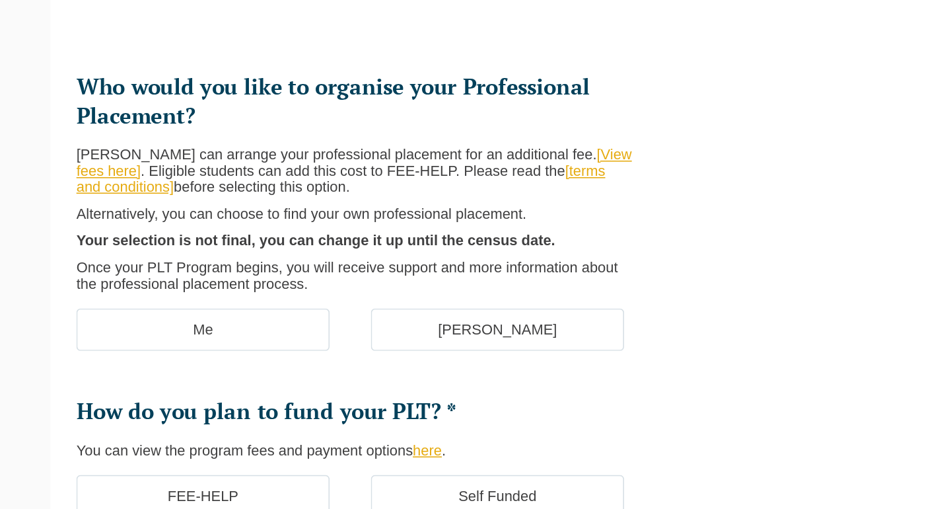
click at [287, 337] on label "[PERSON_NAME]" at bounding box center [368, 351] width 162 height 28
click at [0, 0] on input "[PERSON_NAME]" at bounding box center [0, 0] width 0 height 0
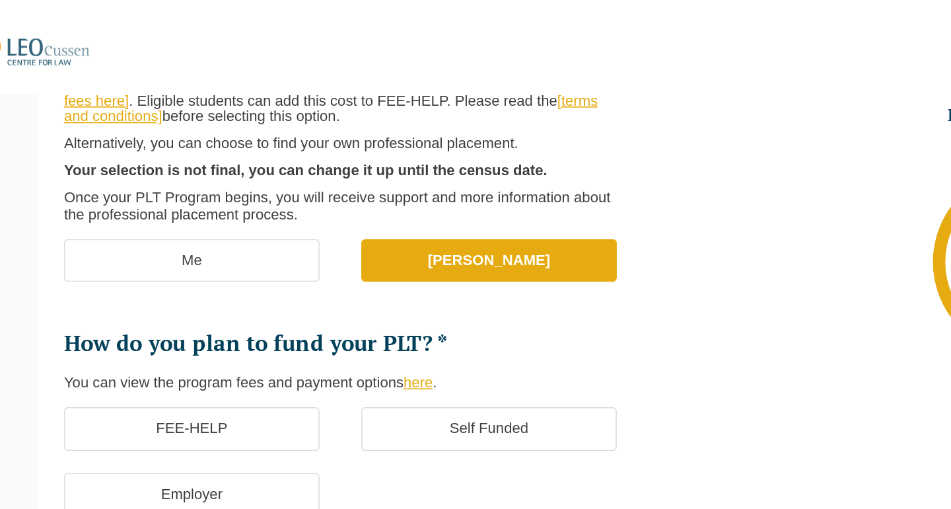
scroll to position [239, 0]
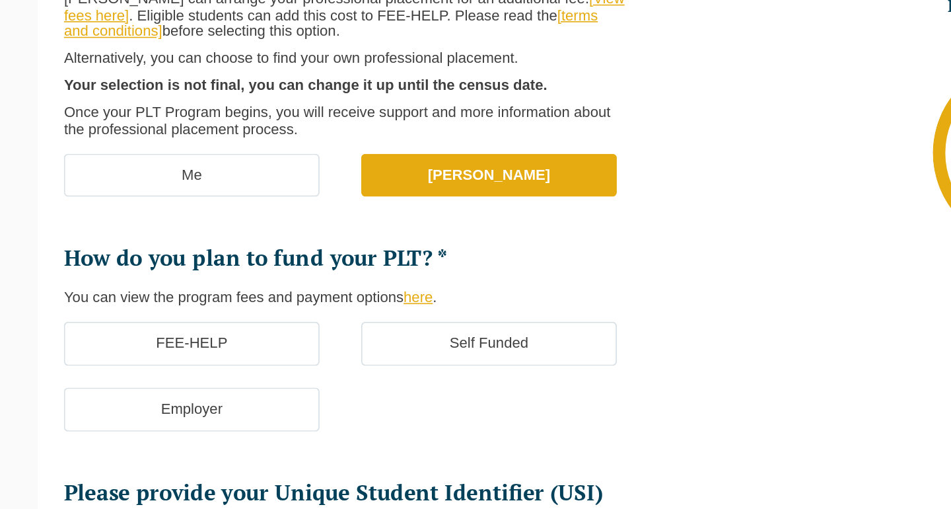
click at [120, 273] on label "FEE-HELP" at bounding box center [180, 287] width 162 height 28
click at [0, 0] on input "FEE-HELP" at bounding box center [0, 0] width 0 height 0
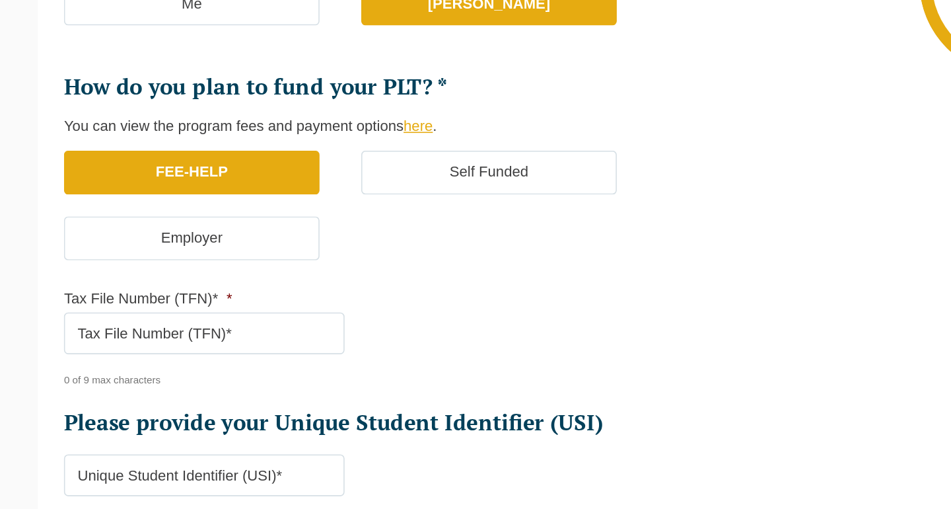
click at [140, 375] on input "Tax File Number (TFN)* *" at bounding box center [188, 388] width 178 height 26
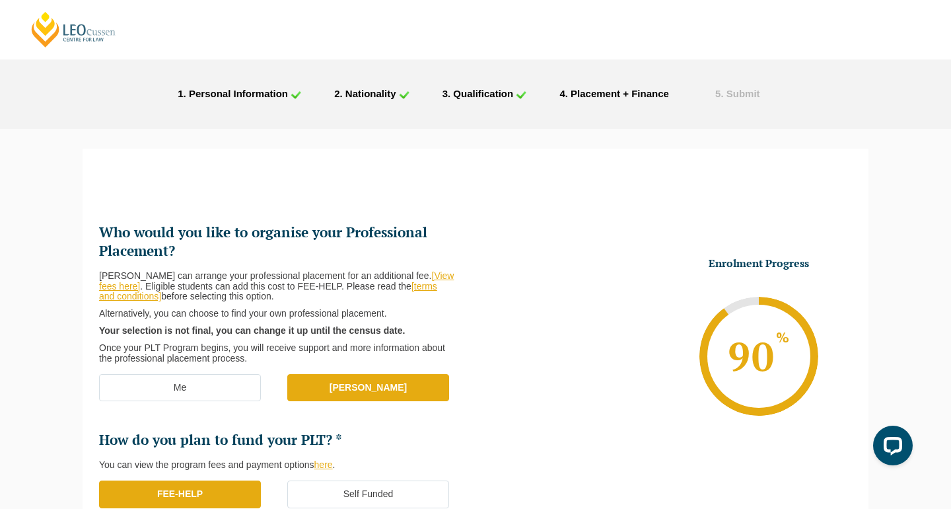
scroll to position [32, 0]
